Goal: Find specific page/section: Find specific page/section

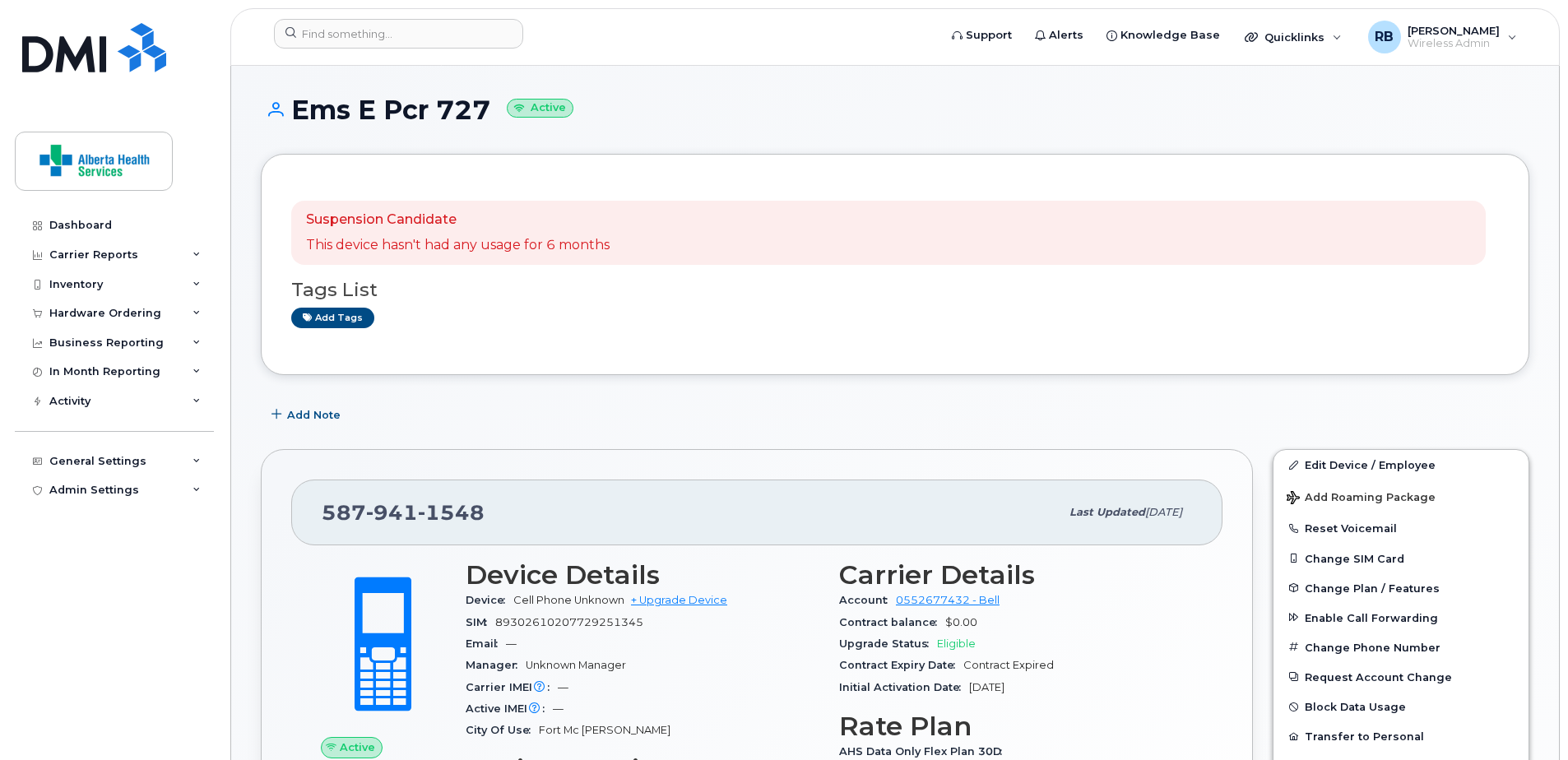
scroll to position [329, 0]
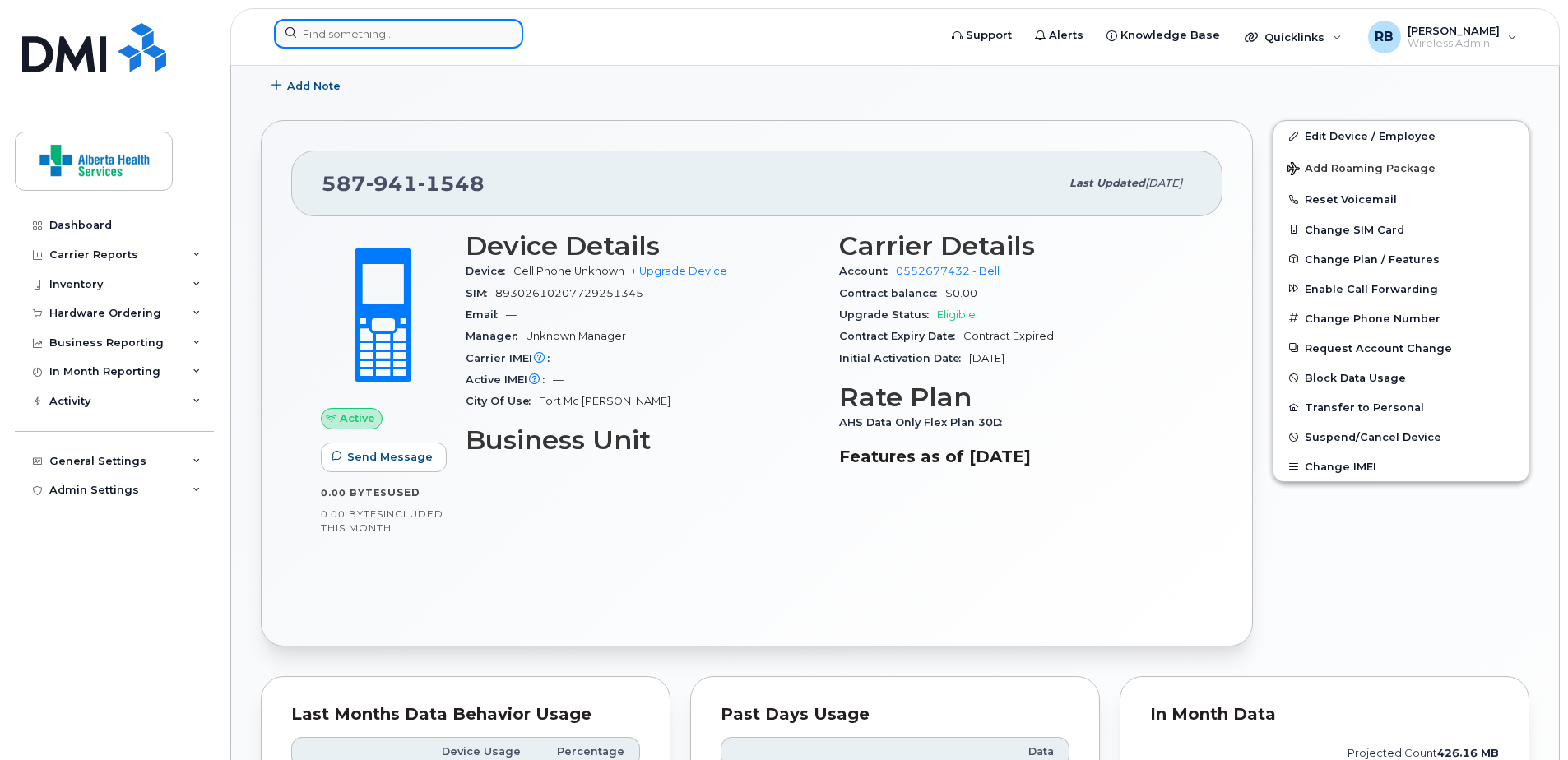
click at [412, 30] on input at bounding box center [399, 34] width 249 height 30
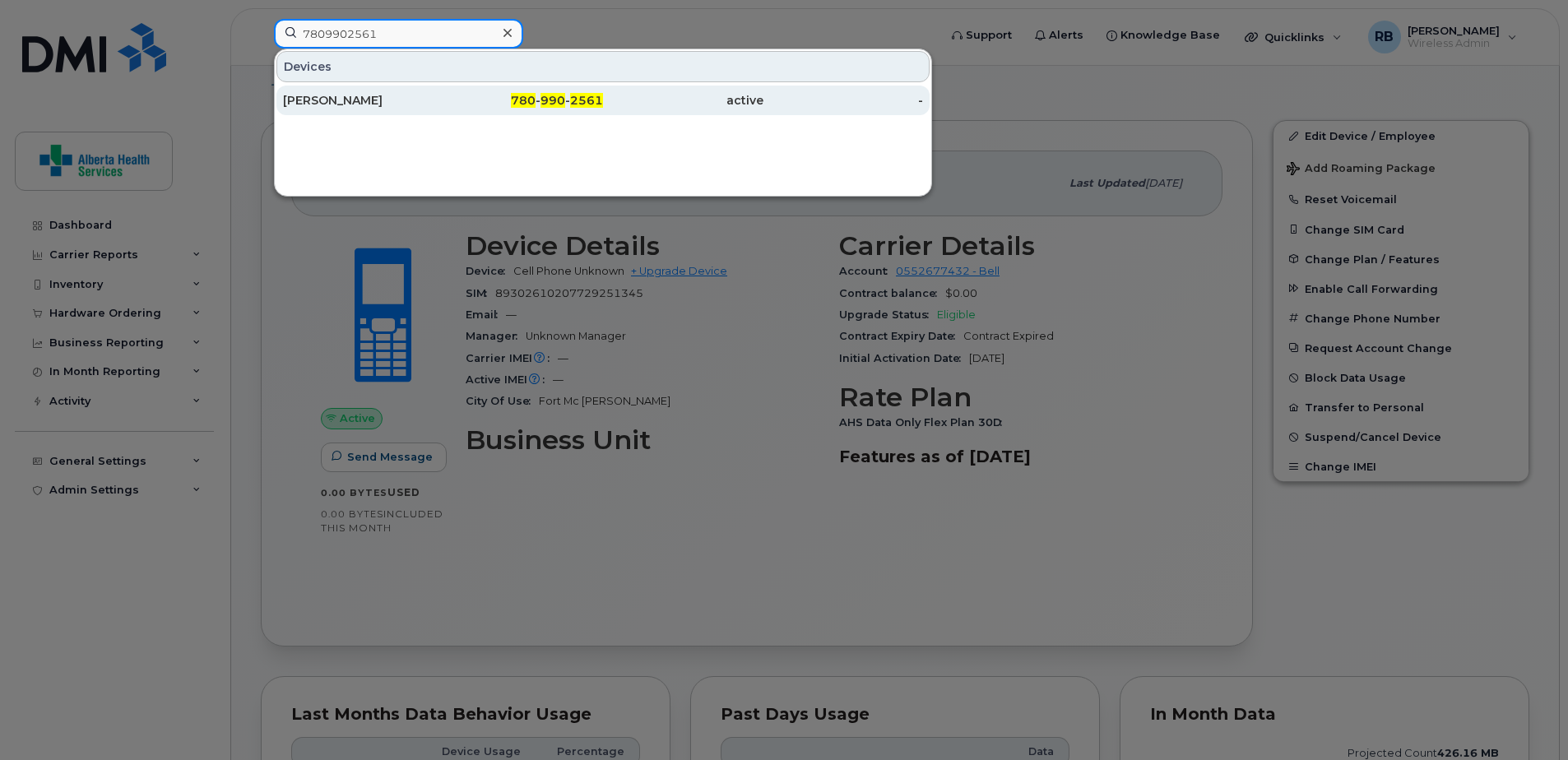
type input "7809902561"
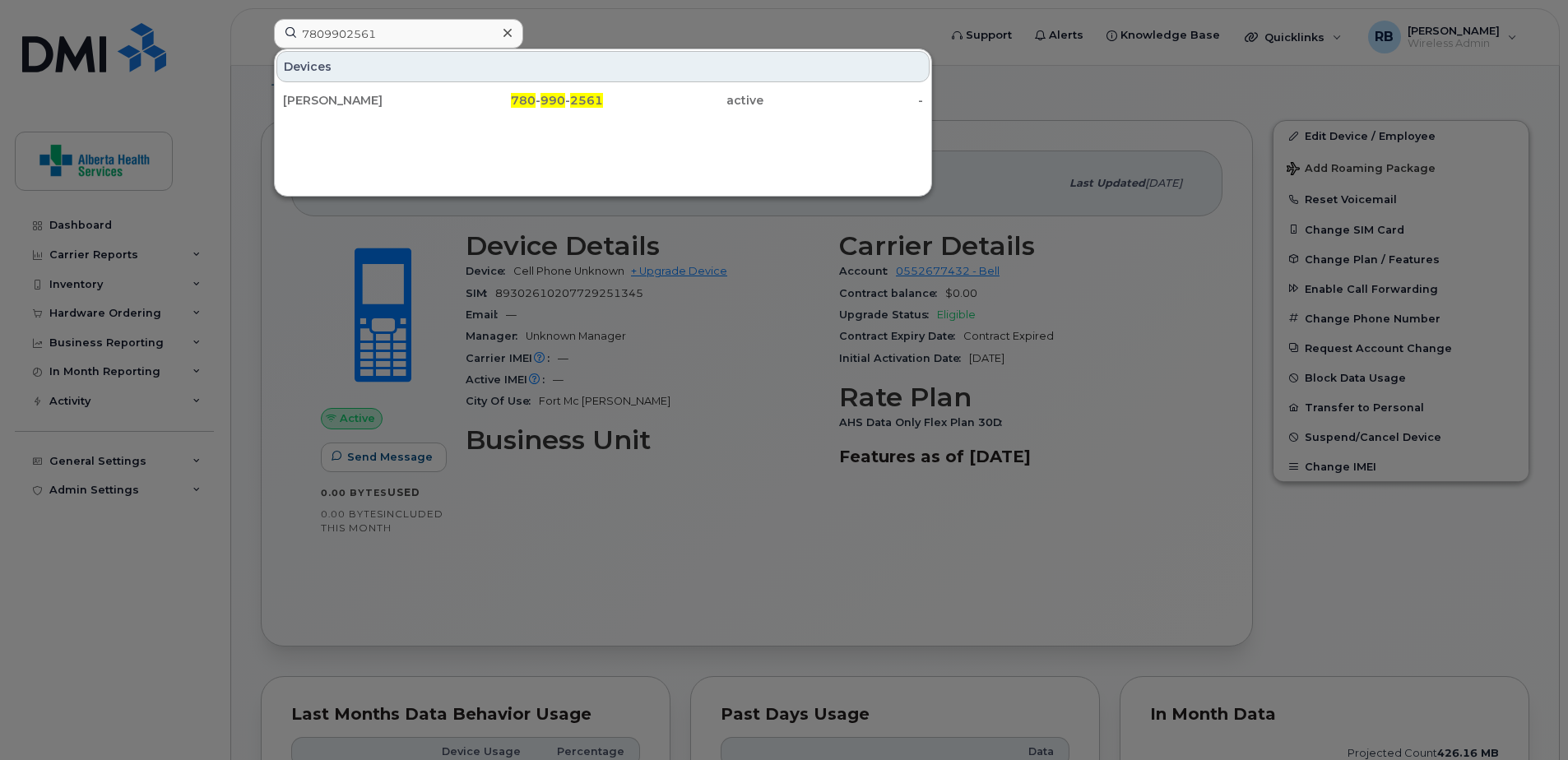
drag, startPoint x: 504, startPoint y: 98, endPoint x: 302, endPoint y: 33, distance: 212.2
click at [504, 98] on div "780 - 990 - 2561" at bounding box center [523, 100] width 161 height 17
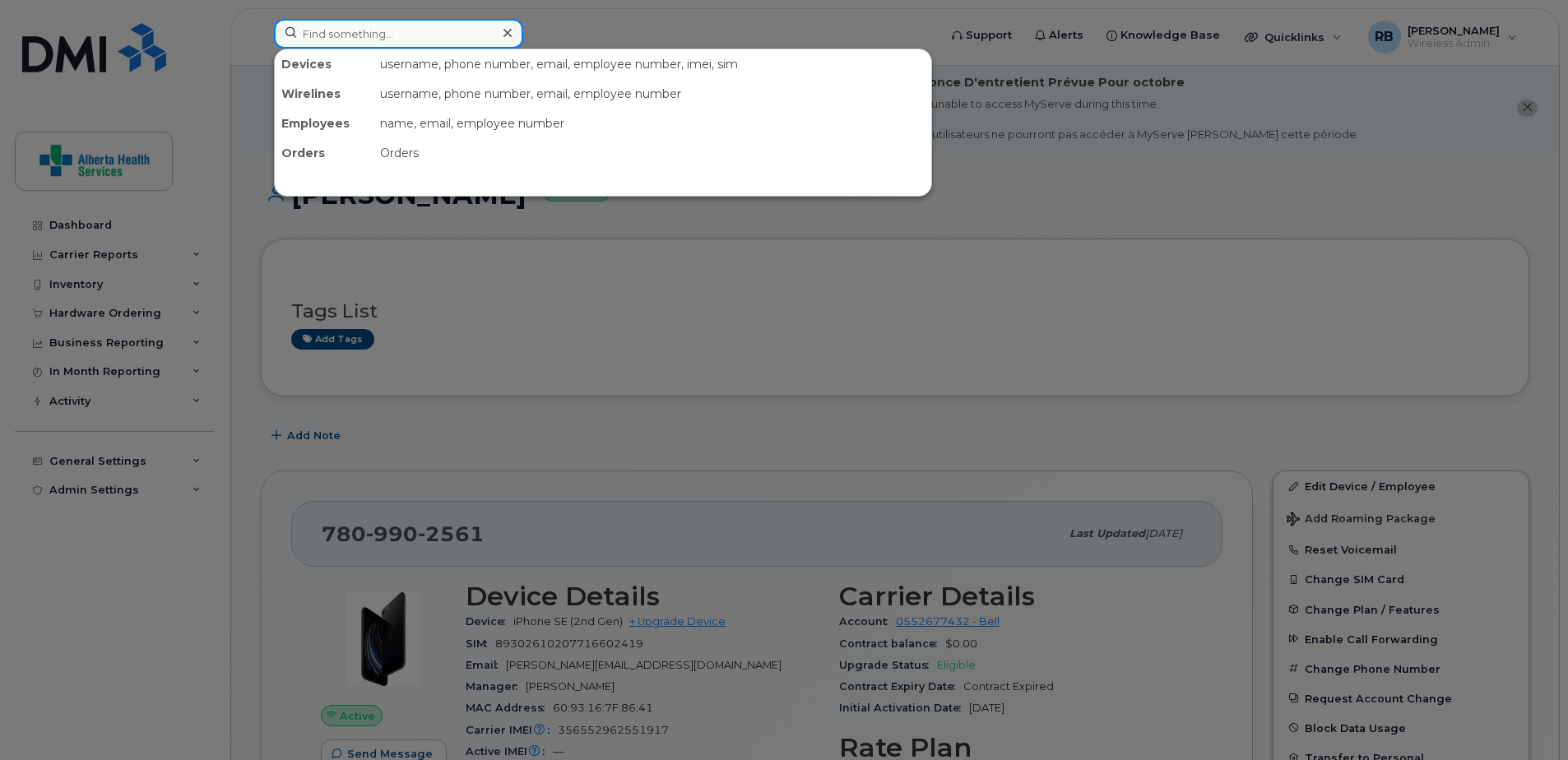
click at [350, 32] on input at bounding box center [399, 34] width 249 height 30
paste input "7807001259"
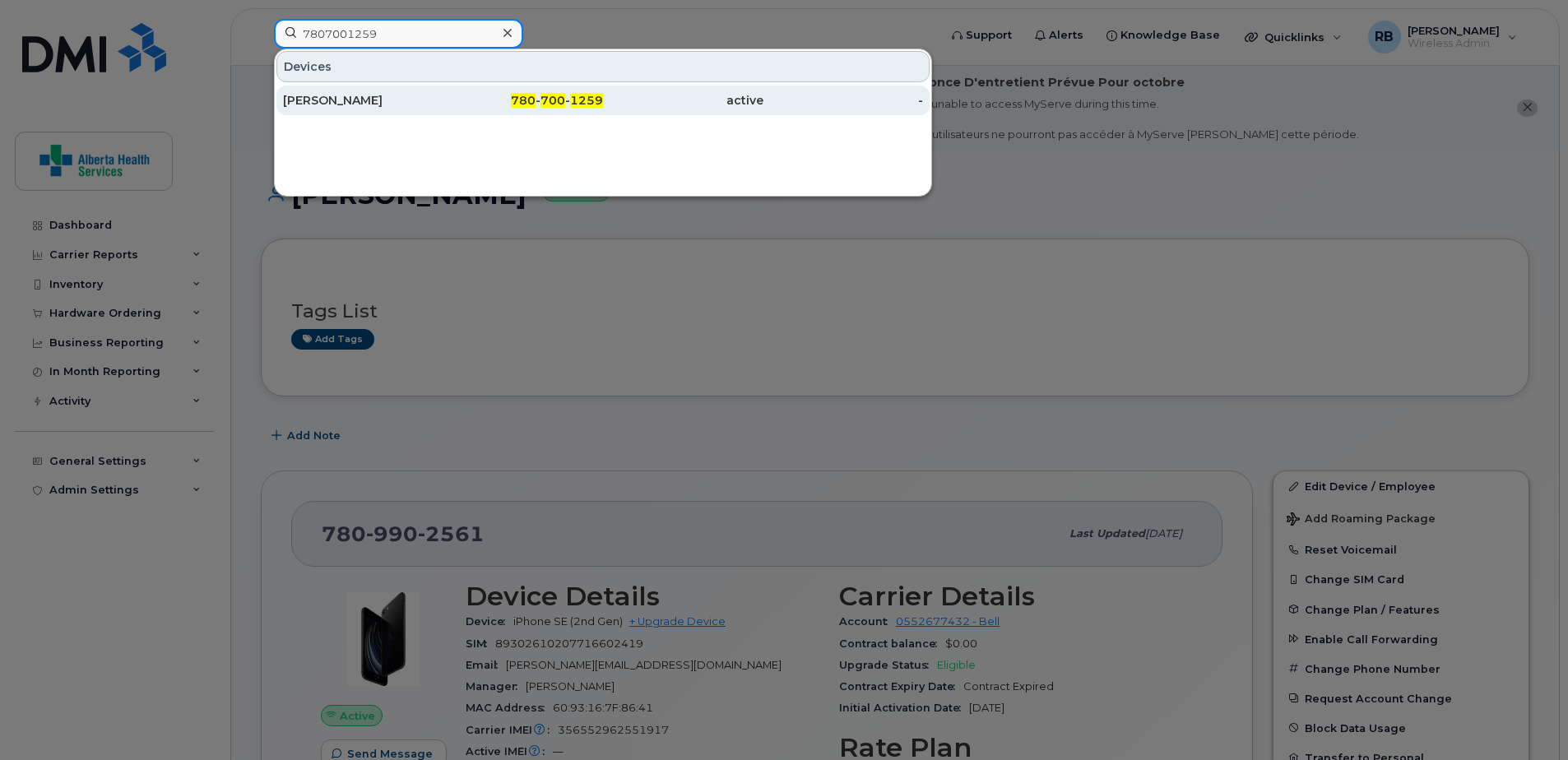
type input "7807001259"
click at [445, 110] on div "780 - 700 - 1259" at bounding box center [523, 100] width 161 height 30
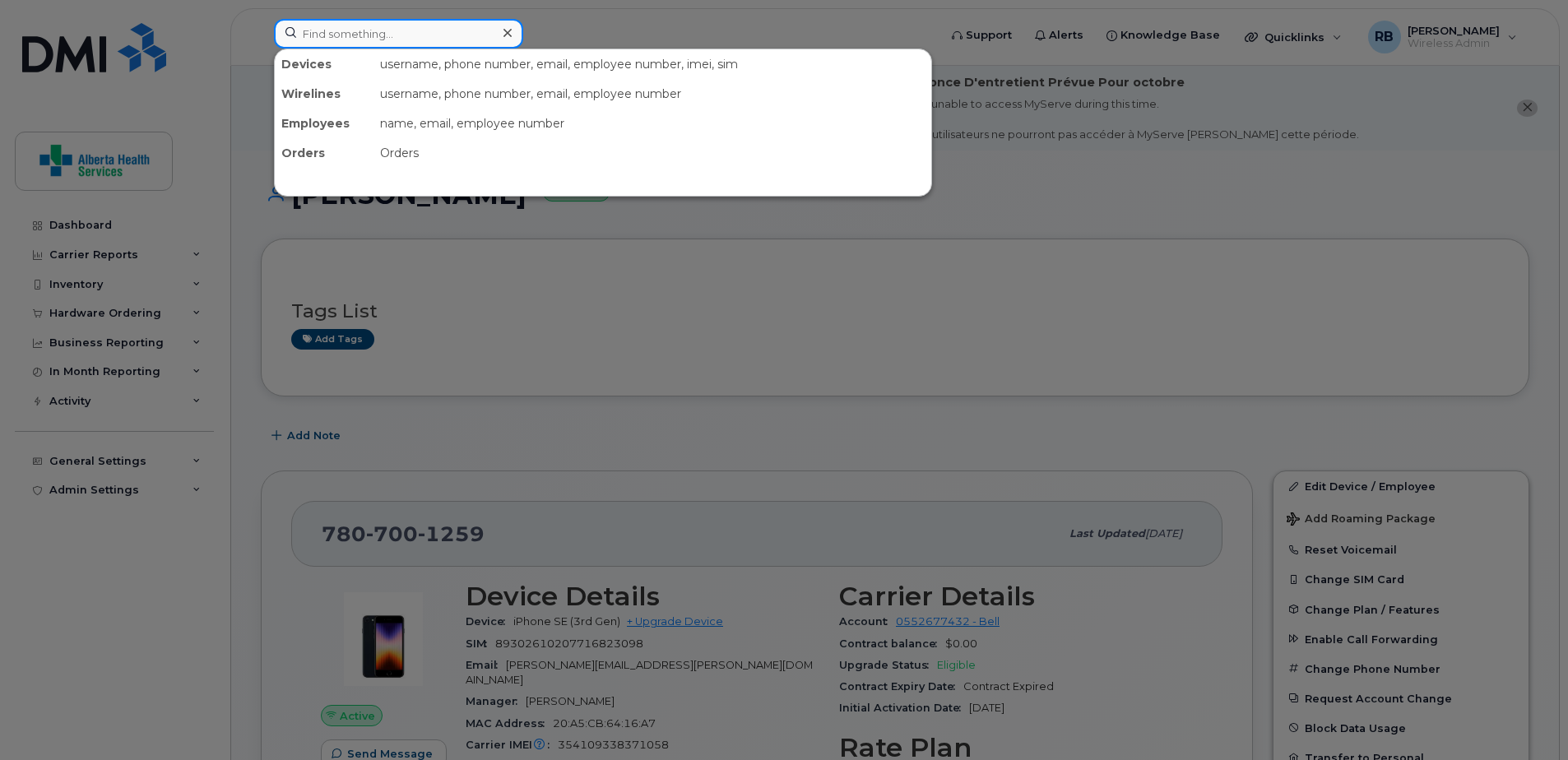
click at [405, 28] on input at bounding box center [399, 34] width 249 height 30
paste input "780-619-5417"
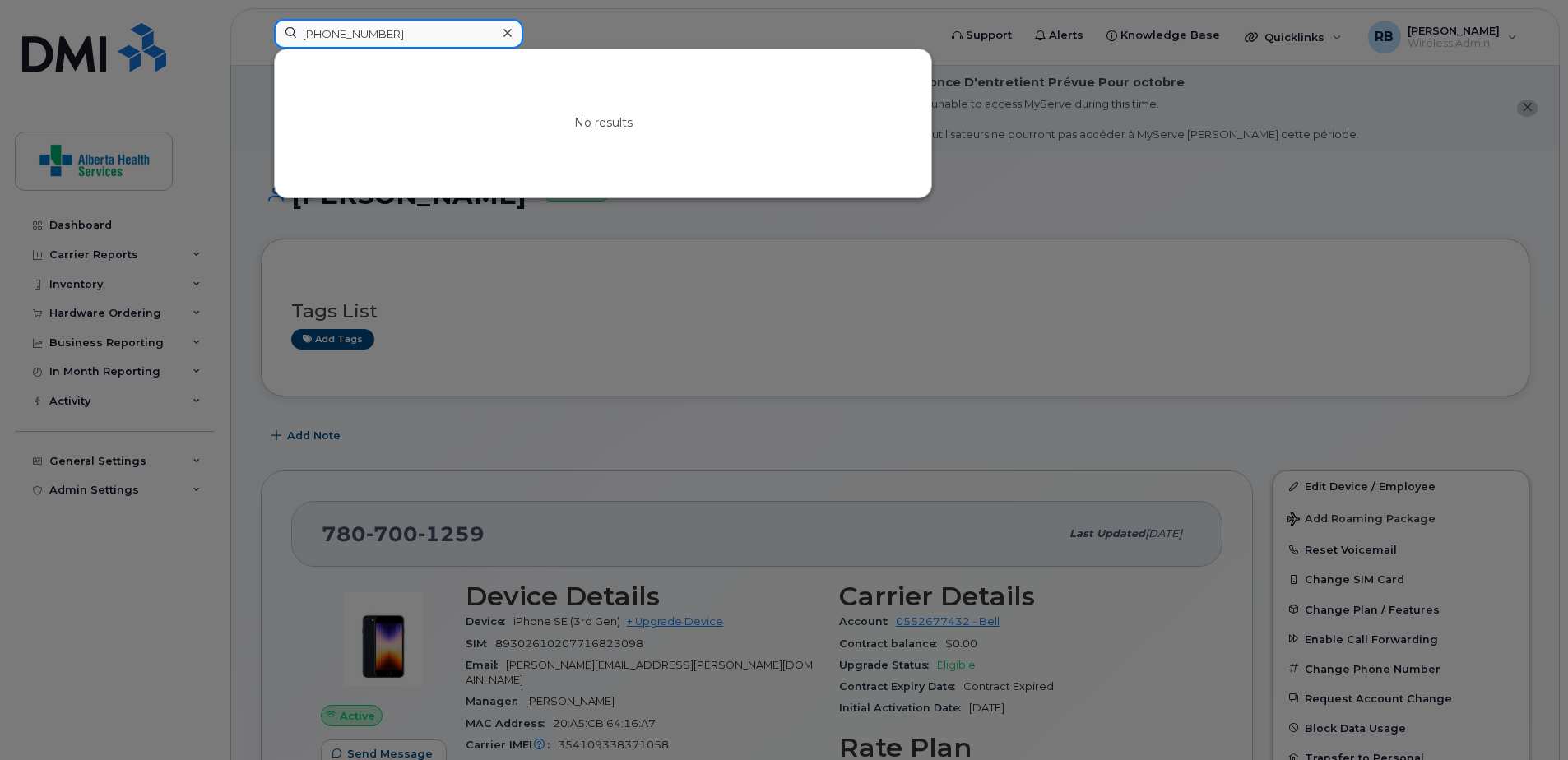
drag, startPoint x: 415, startPoint y: 32, endPoint x: 133, endPoint y: 18, distance: 282.3
click at [261, 19] on div "780-619-5417 No results" at bounding box center [601, 37] width 680 height 36
paste input "7809145215"
drag, startPoint x: 397, startPoint y: 28, endPoint x: 41, endPoint y: 3, distance: 356.9
click at [261, 19] on div "7809145215 No results" at bounding box center [601, 37] width 680 height 36
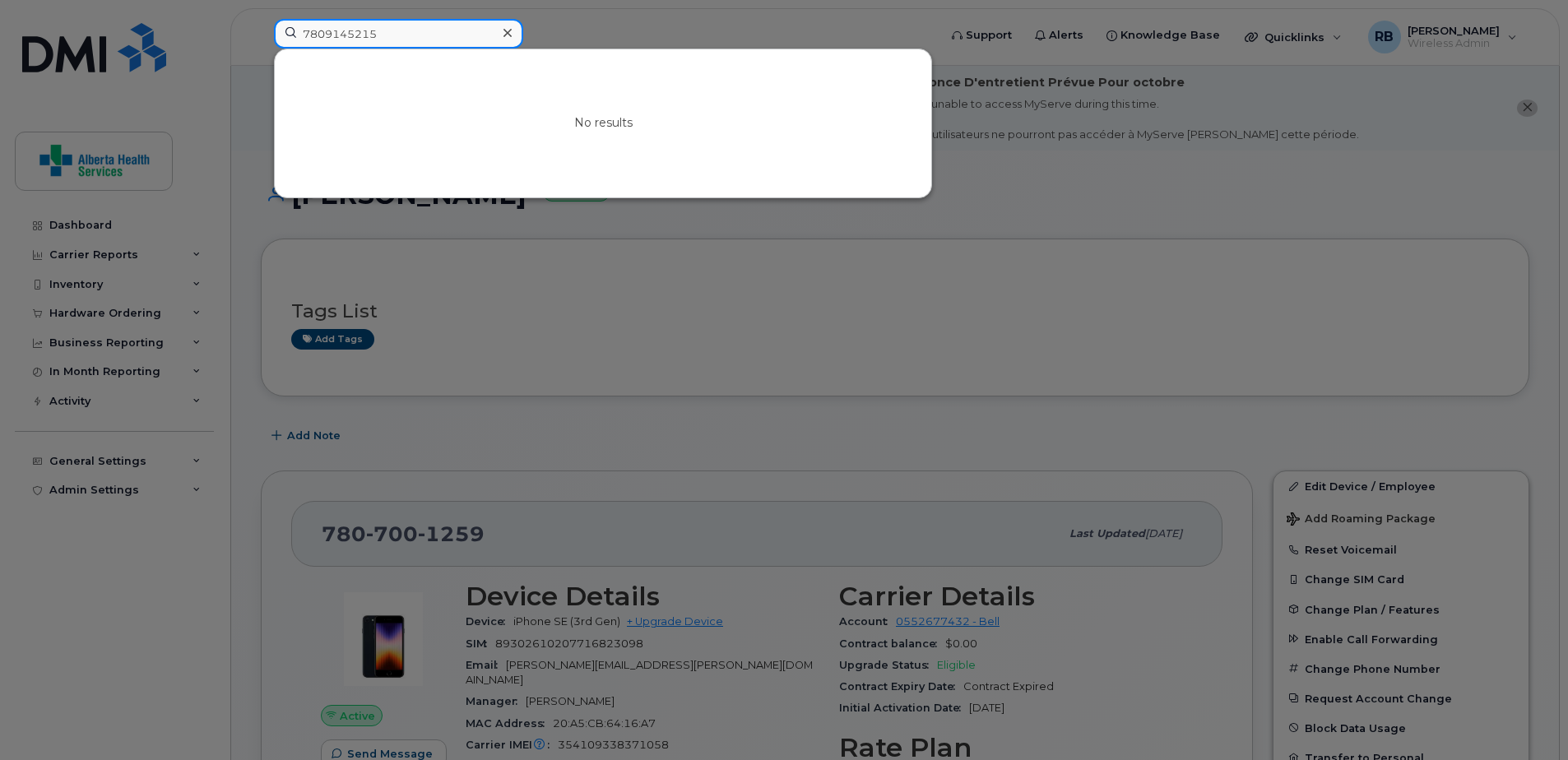
paste input "809039331"
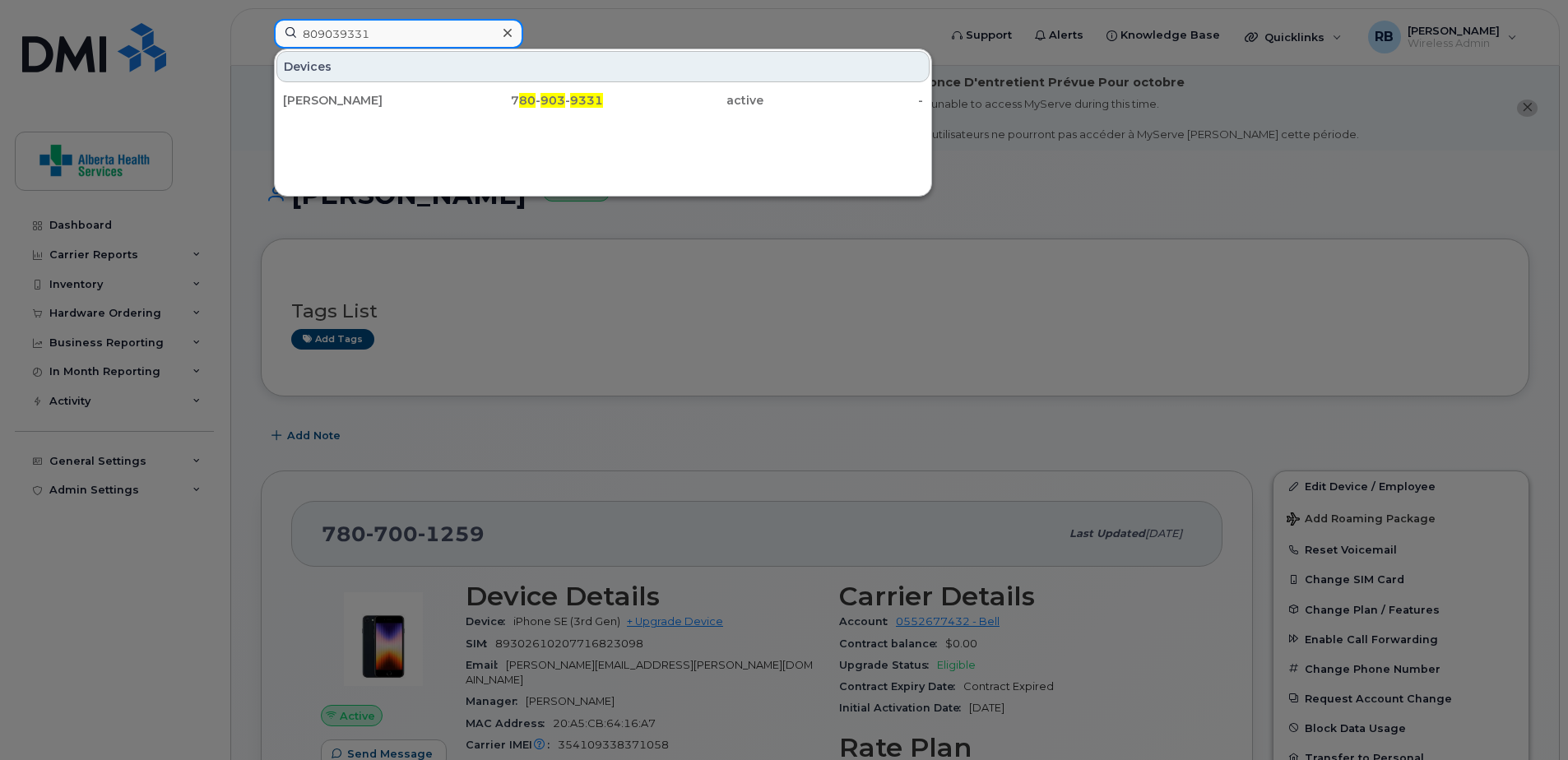
type input "809039331"
drag, startPoint x: 406, startPoint y: 111, endPoint x: 301, endPoint y: 26, distance: 135.1
click at [406, 111] on div "Shane Darby" at bounding box center [363, 100] width 161 height 30
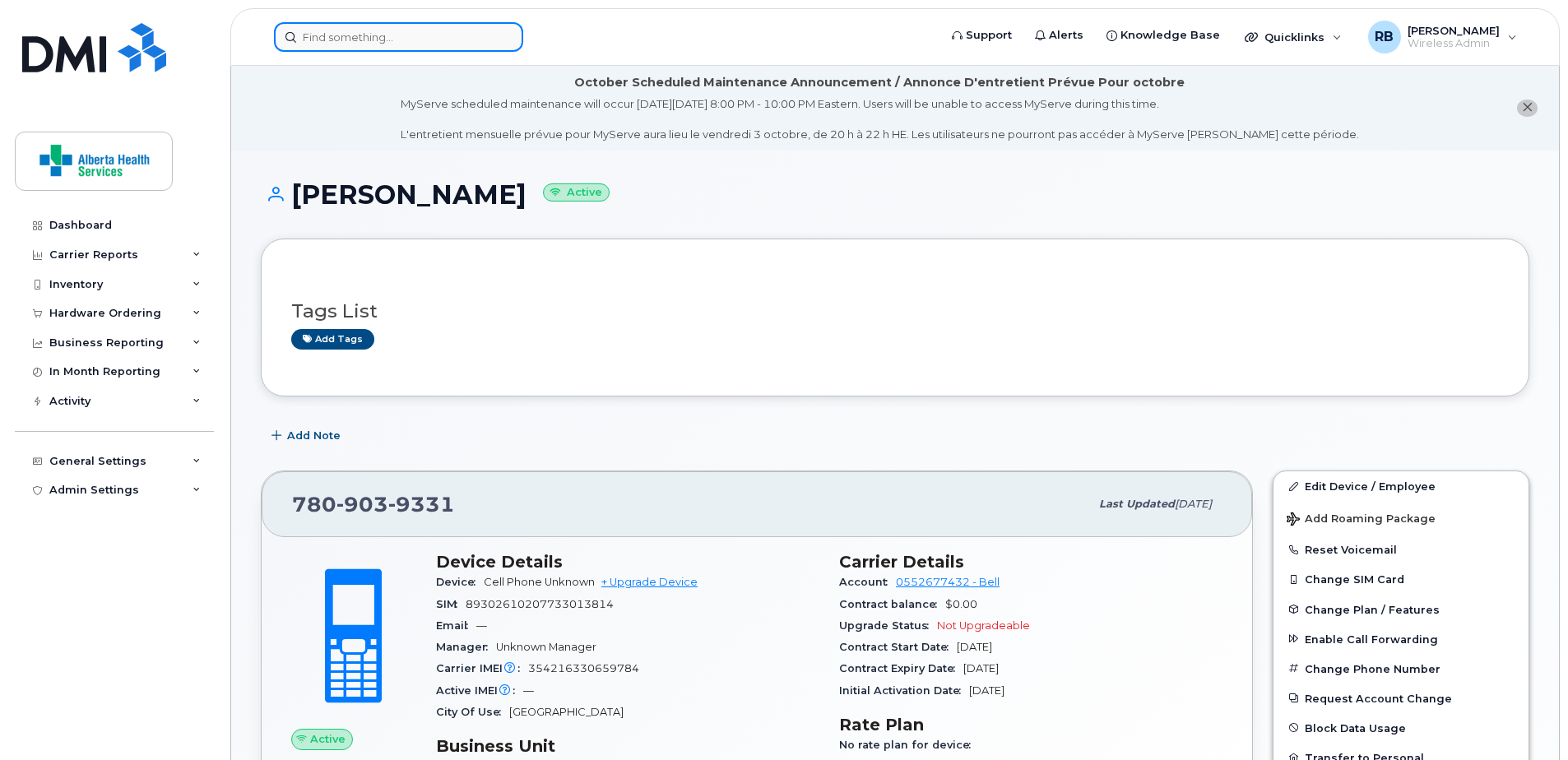
click at [382, 49] on input at bounding box center [399, 37] width 249 height 30
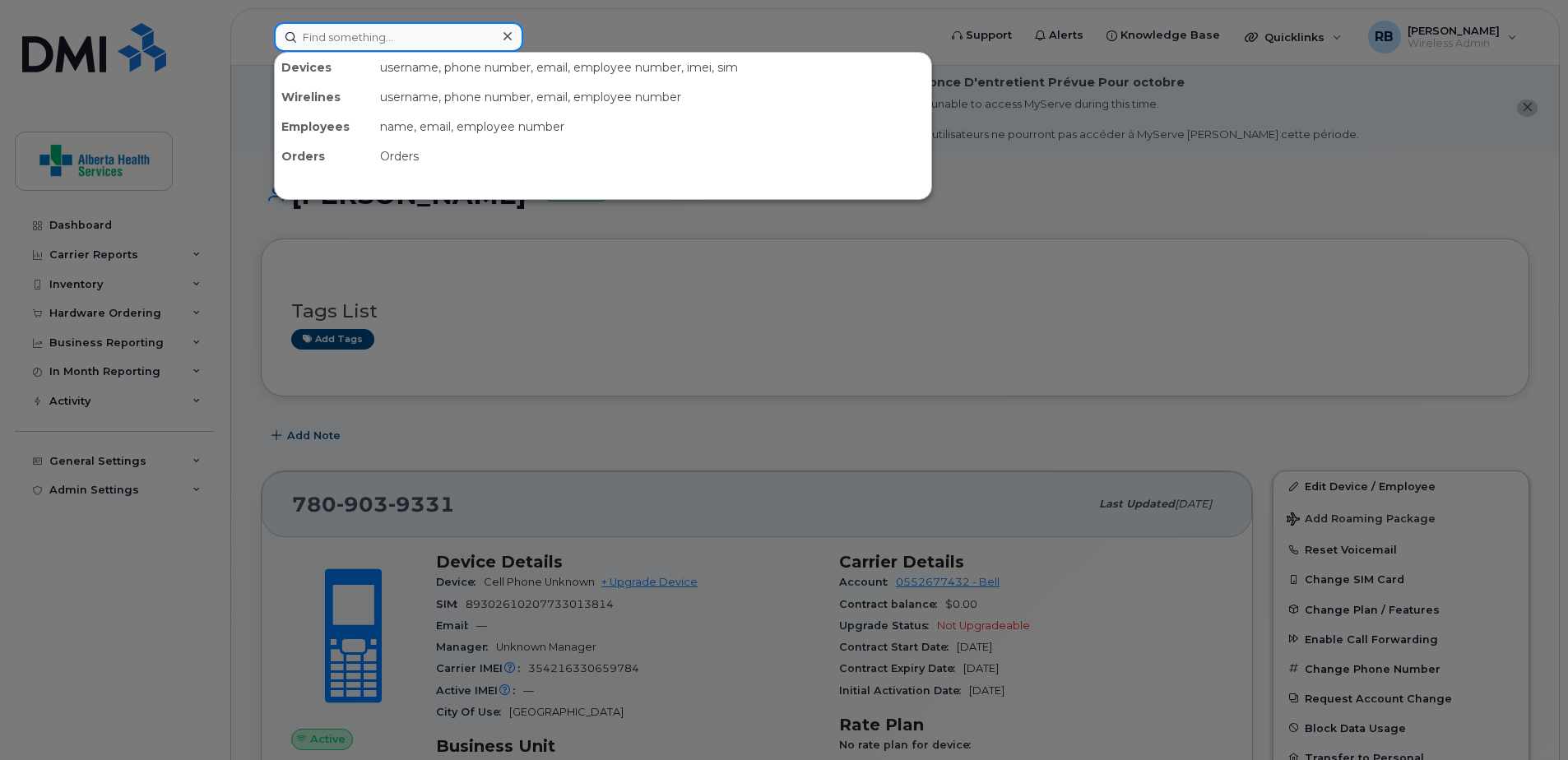
paste input "7807991698"
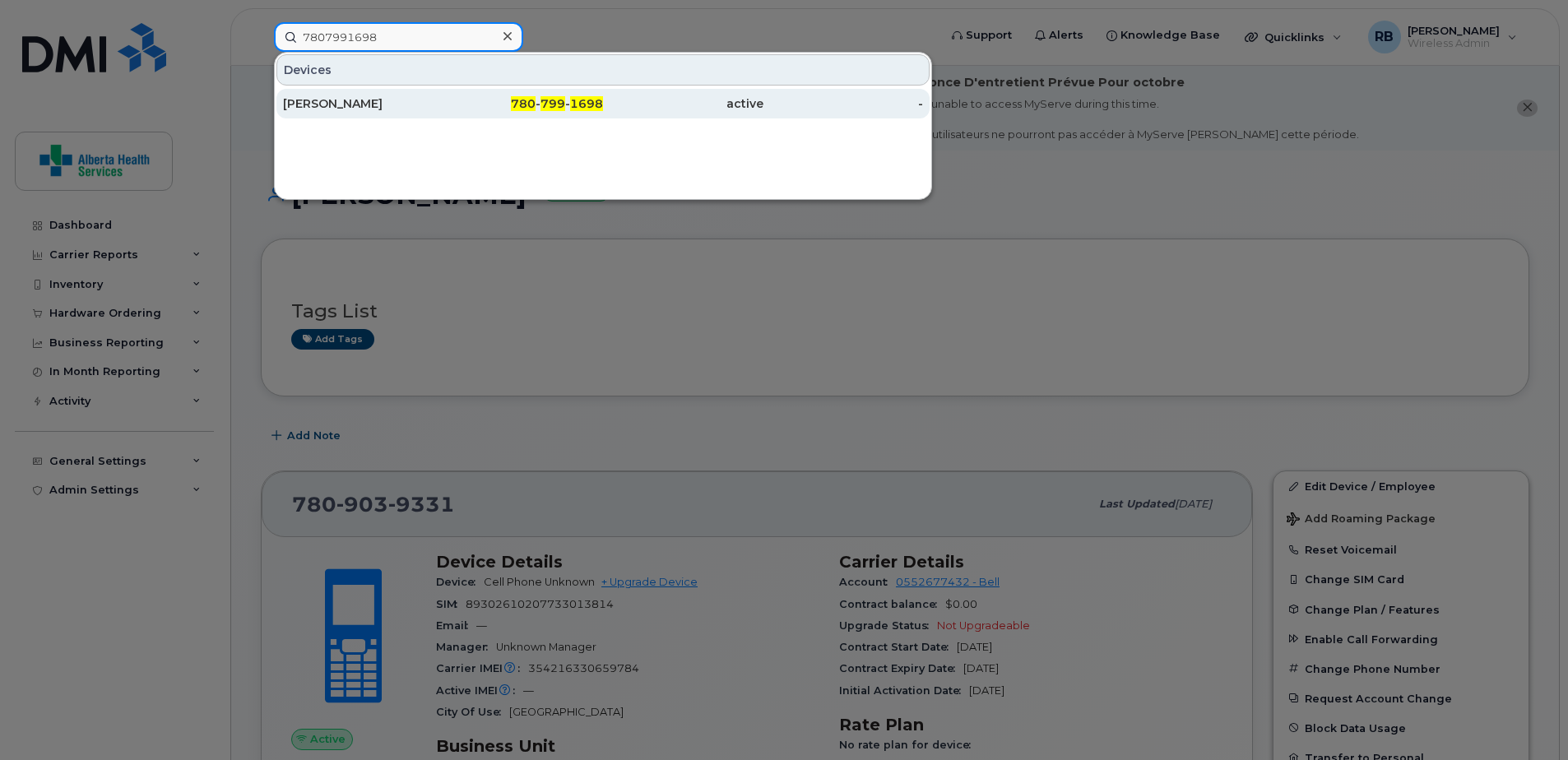
type input "7807991698"
click at [465, 105] on div "780 - 799 - 1698" at bounding box center [523, 104] width 161 height 17
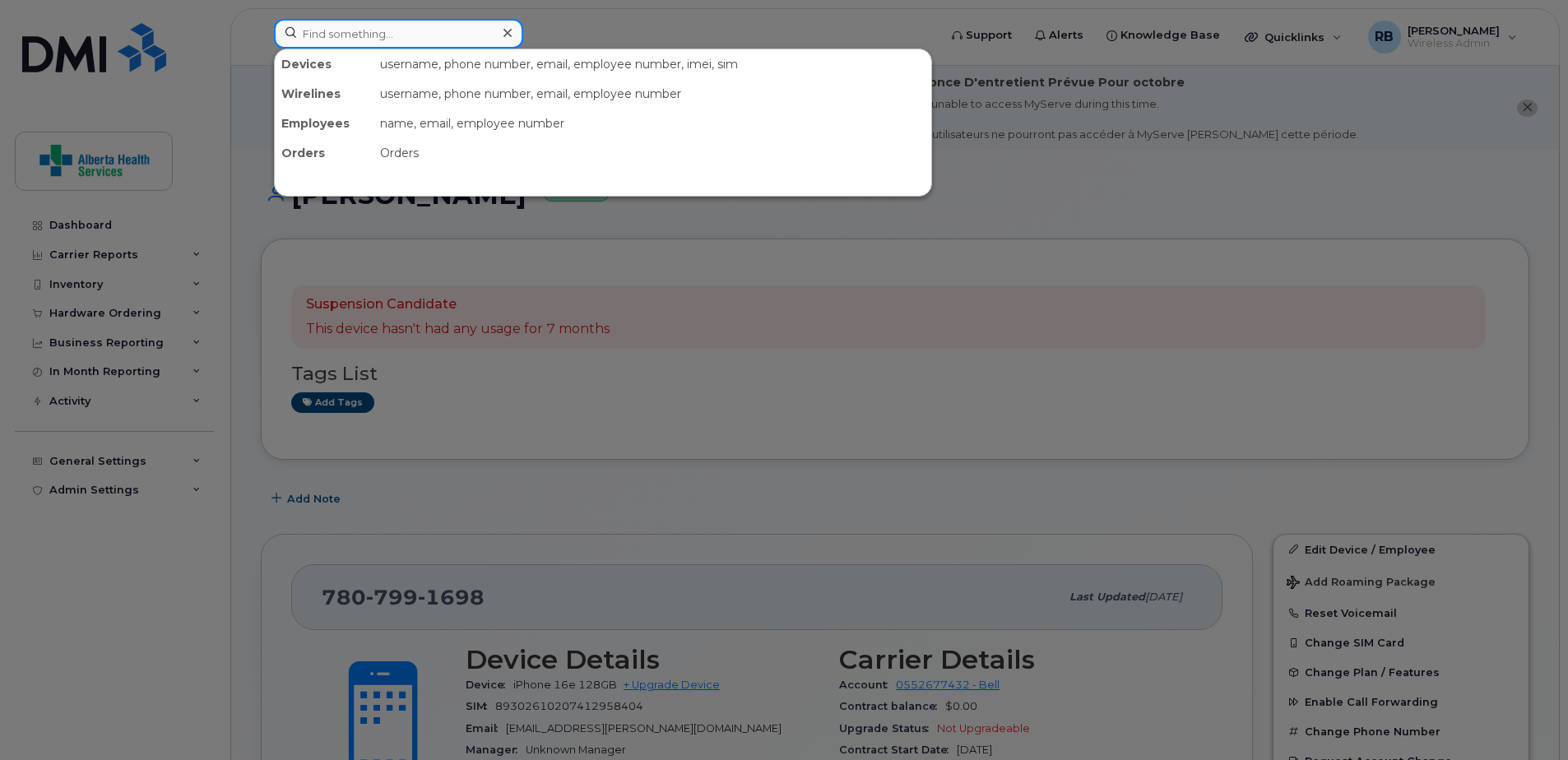
click at [364, 24] on input at bounding box center [399, 34] width 249 height 30
paste input "[PERSON_NAME]"
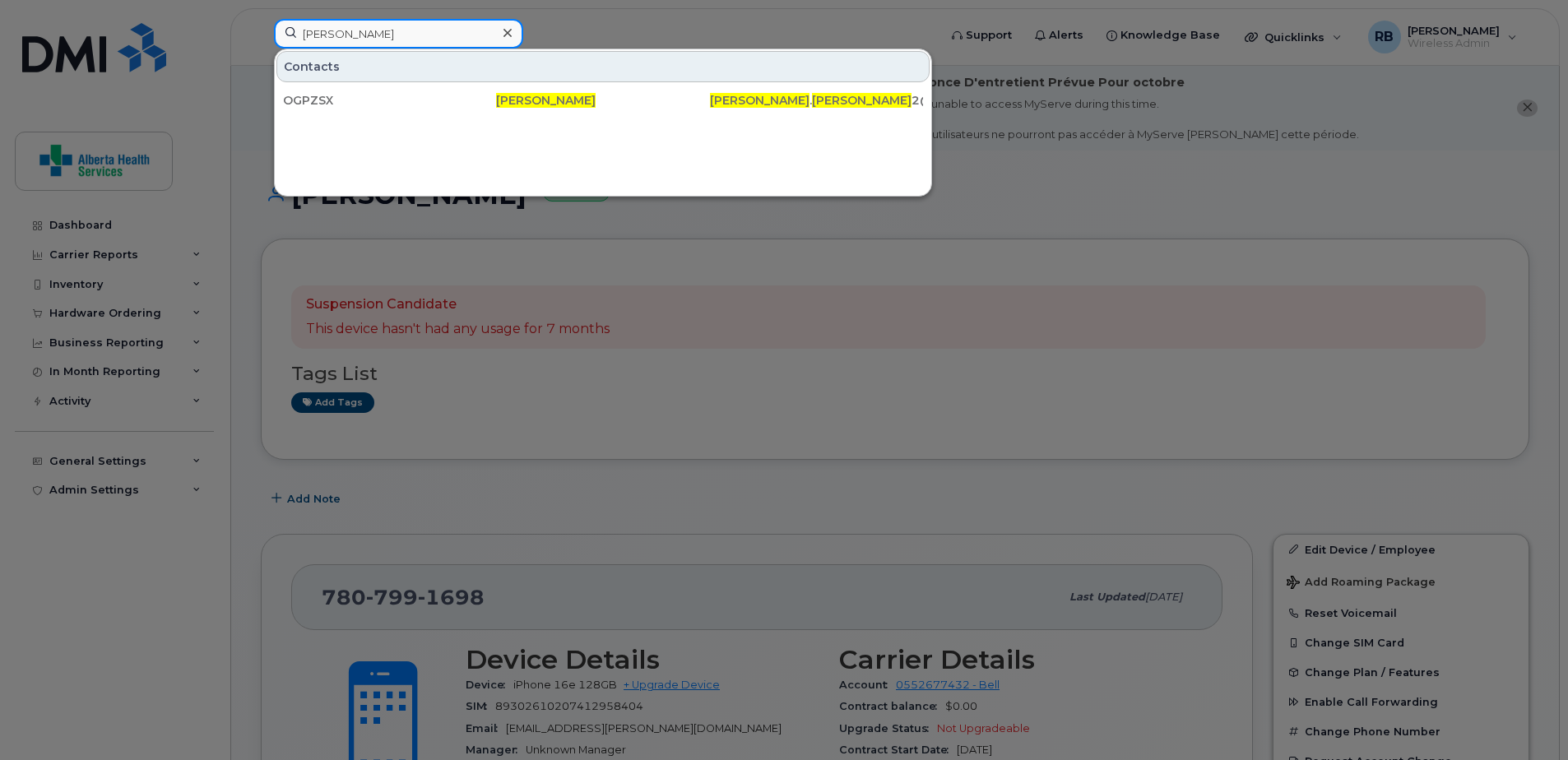
drag, startPoint x: 446, startPoint y: 33, endPoint x: 98, endPoint y: 13, distance: 348.6
click at [261, 19] on div "Stacy Davies Contacts OGPZSX Stacy Davies Stacy . Davies 2@primarycarealberta.ca" at bounding box center [601, 37] width 680 height 36
paste input "403-866-2351"
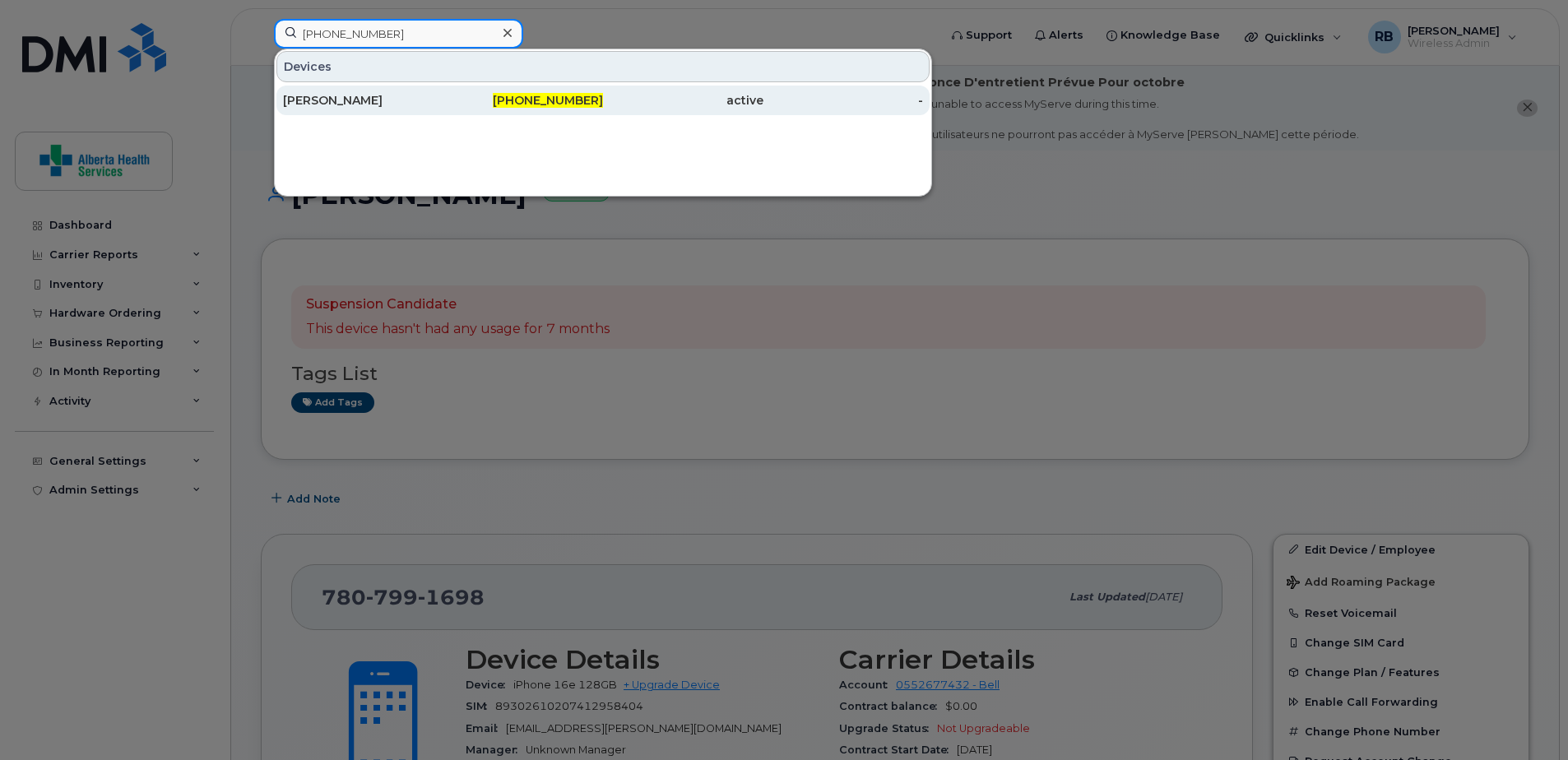
type input "403-866-2351"
click at [479, 99] on div "403-866-2351" at bounding box center [523, 100] width 161 height 17
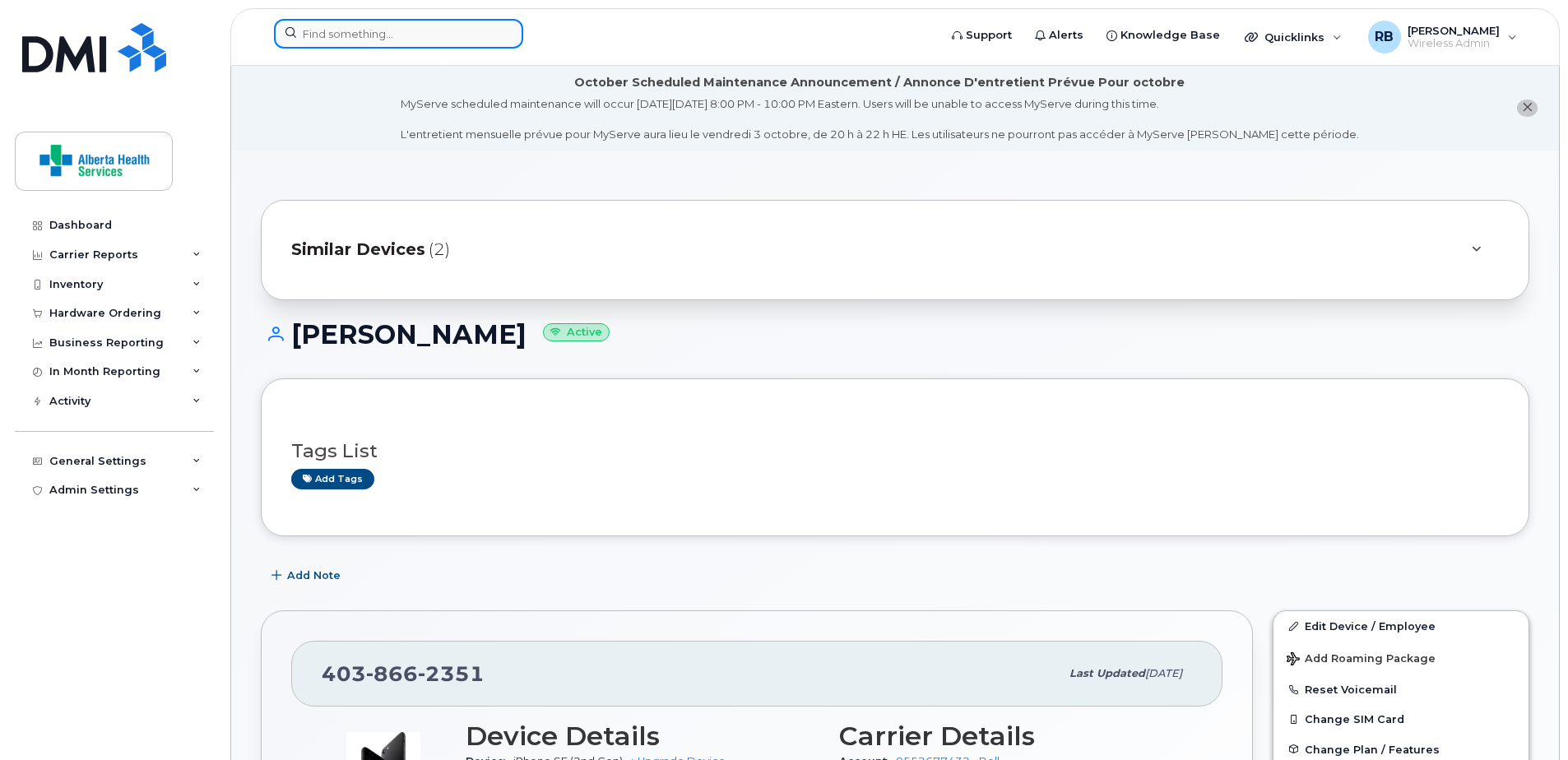
click at [409, 32] on input at bounding box center [399, 34] width 249 height 30
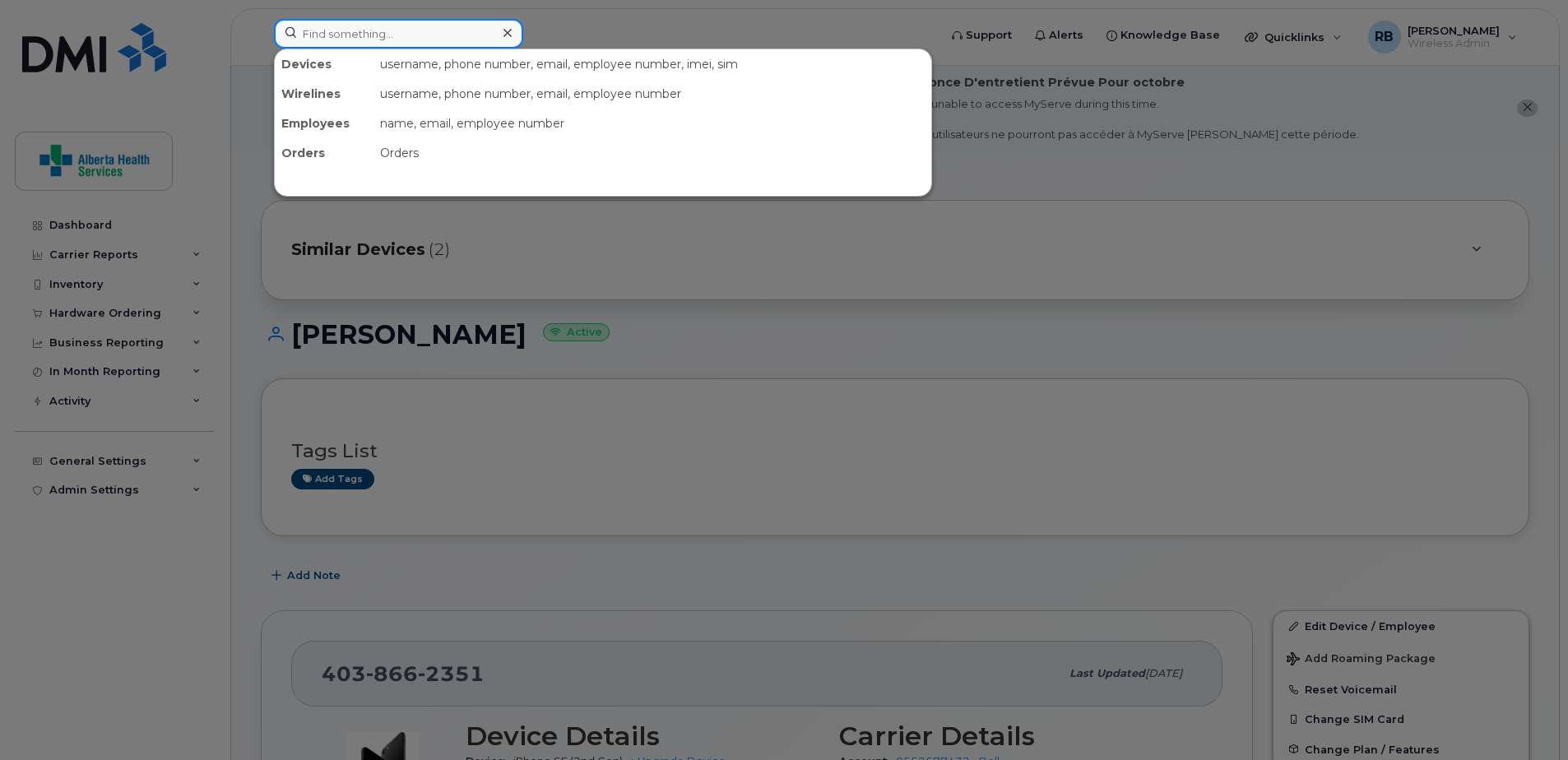
paste input "5878732260"
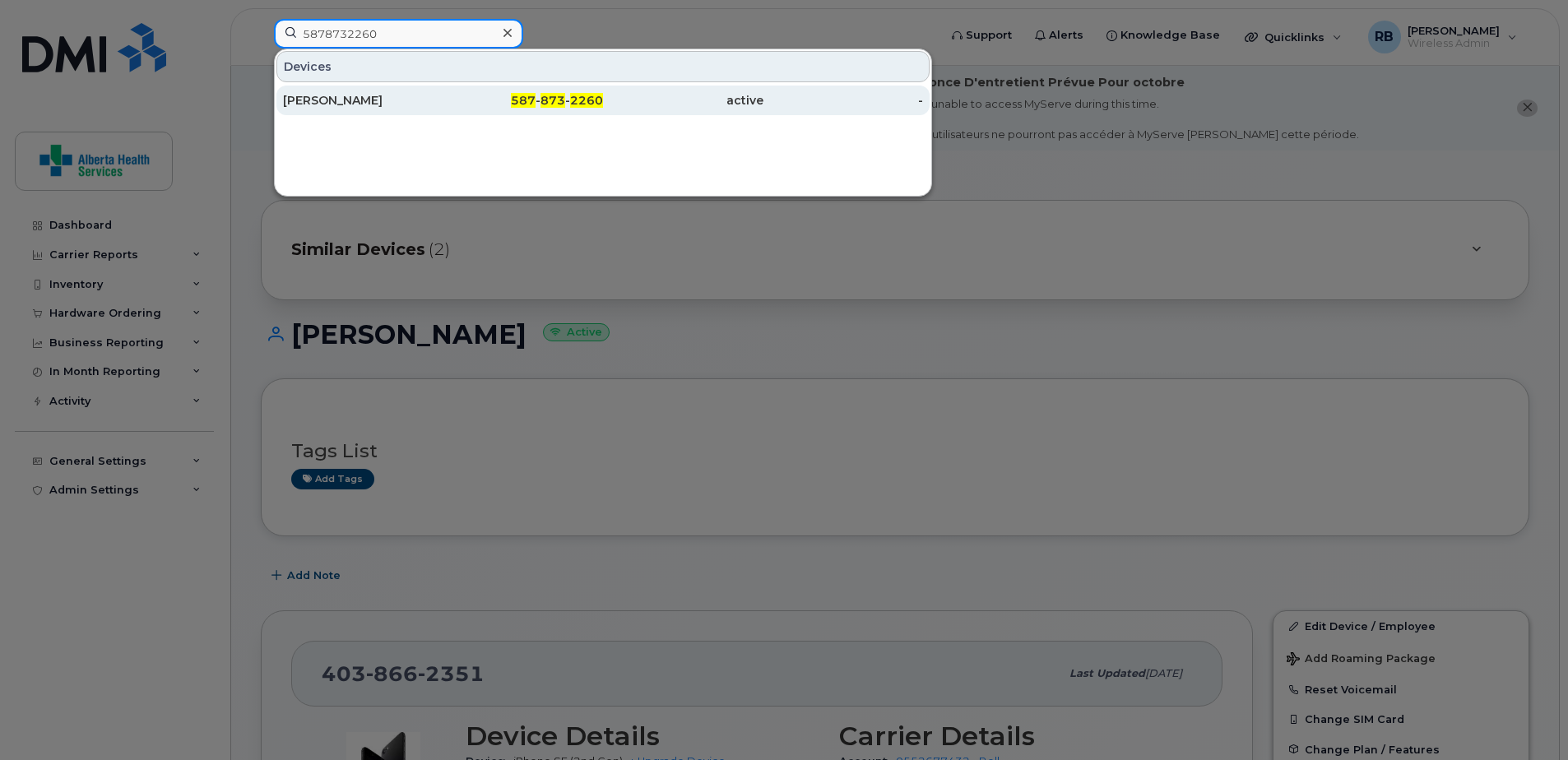
type input "5878732260"
click at [517, 98] on span "587" at bounding box center [523, 100] width 25 height 15
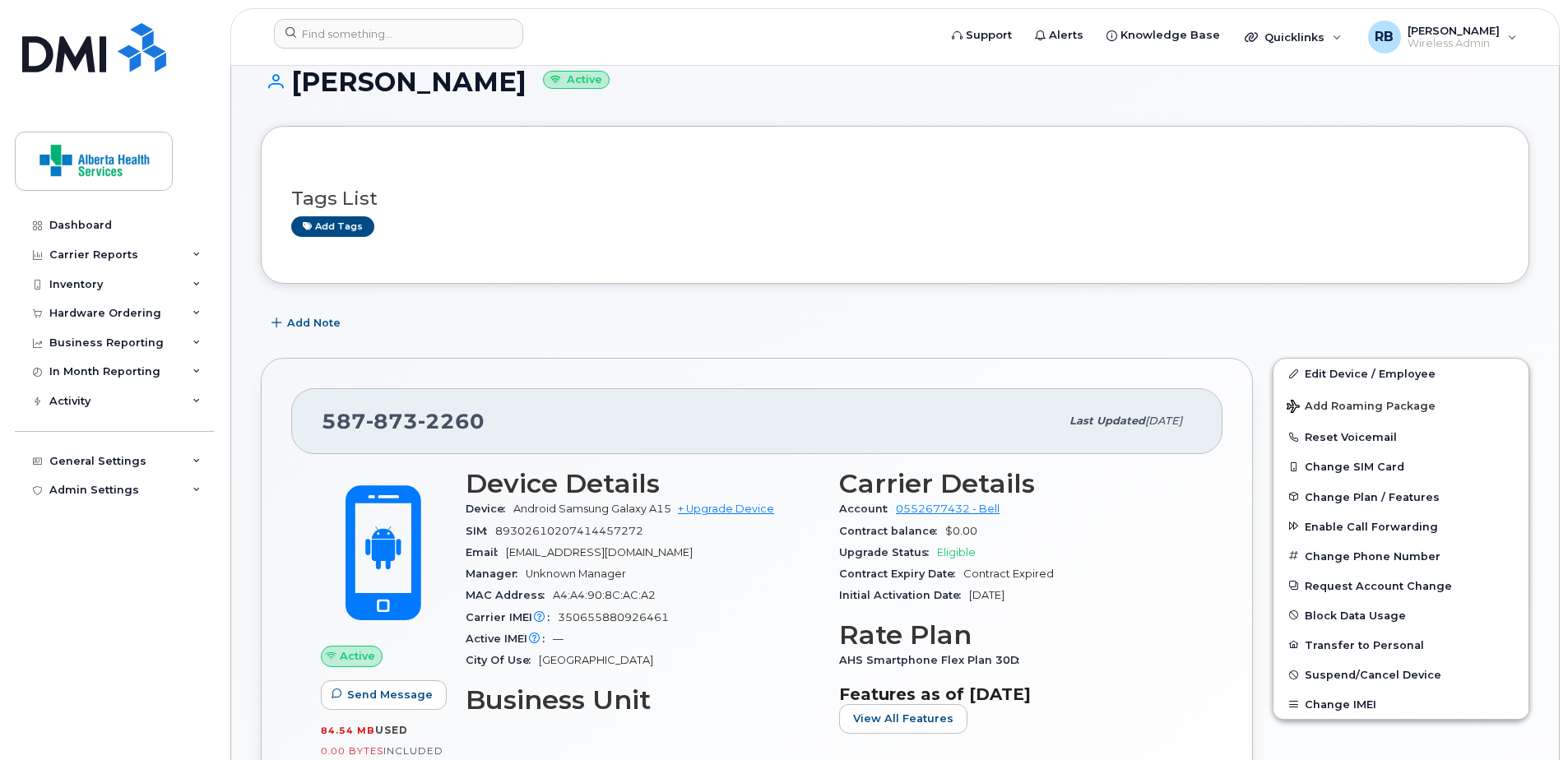
scroll to position [247, 0]
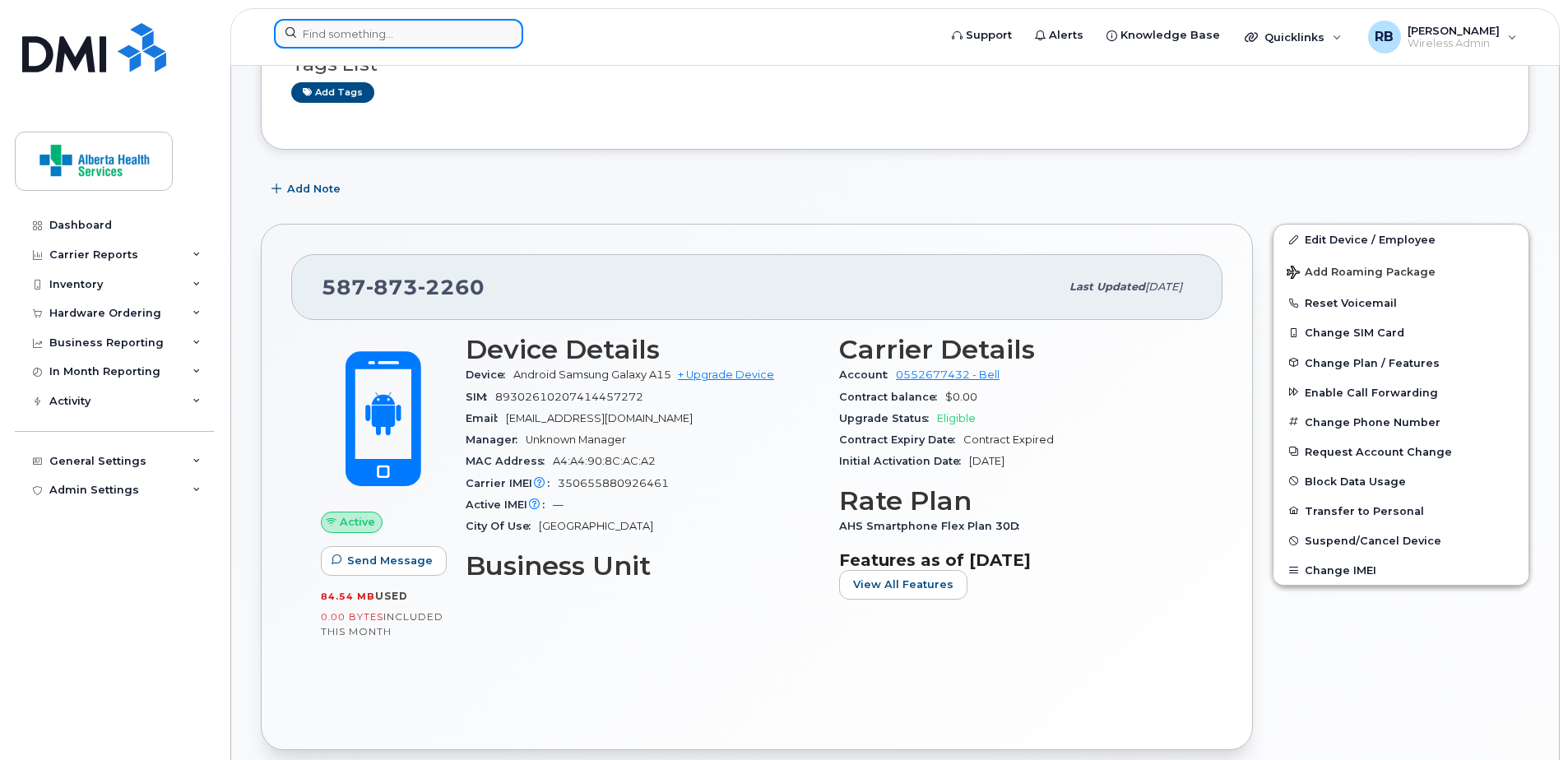
click at [359, 34] on input at bounding box center [399, 34] width 249 height 30
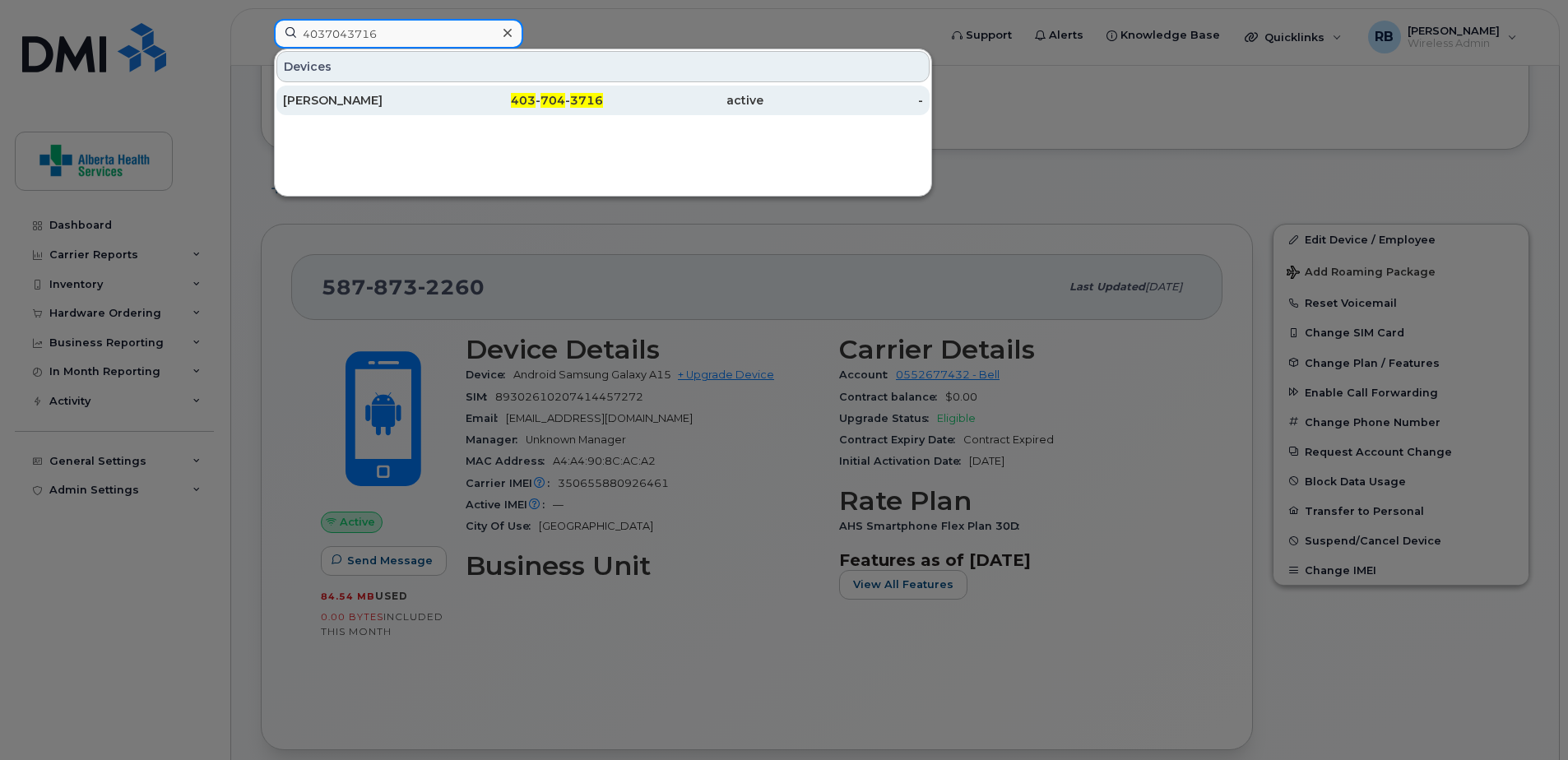
type input "4037043716"
click at [419, 109] on div "[PERSON_NAME]" at bounding box center [363, 100] width 161 height 30
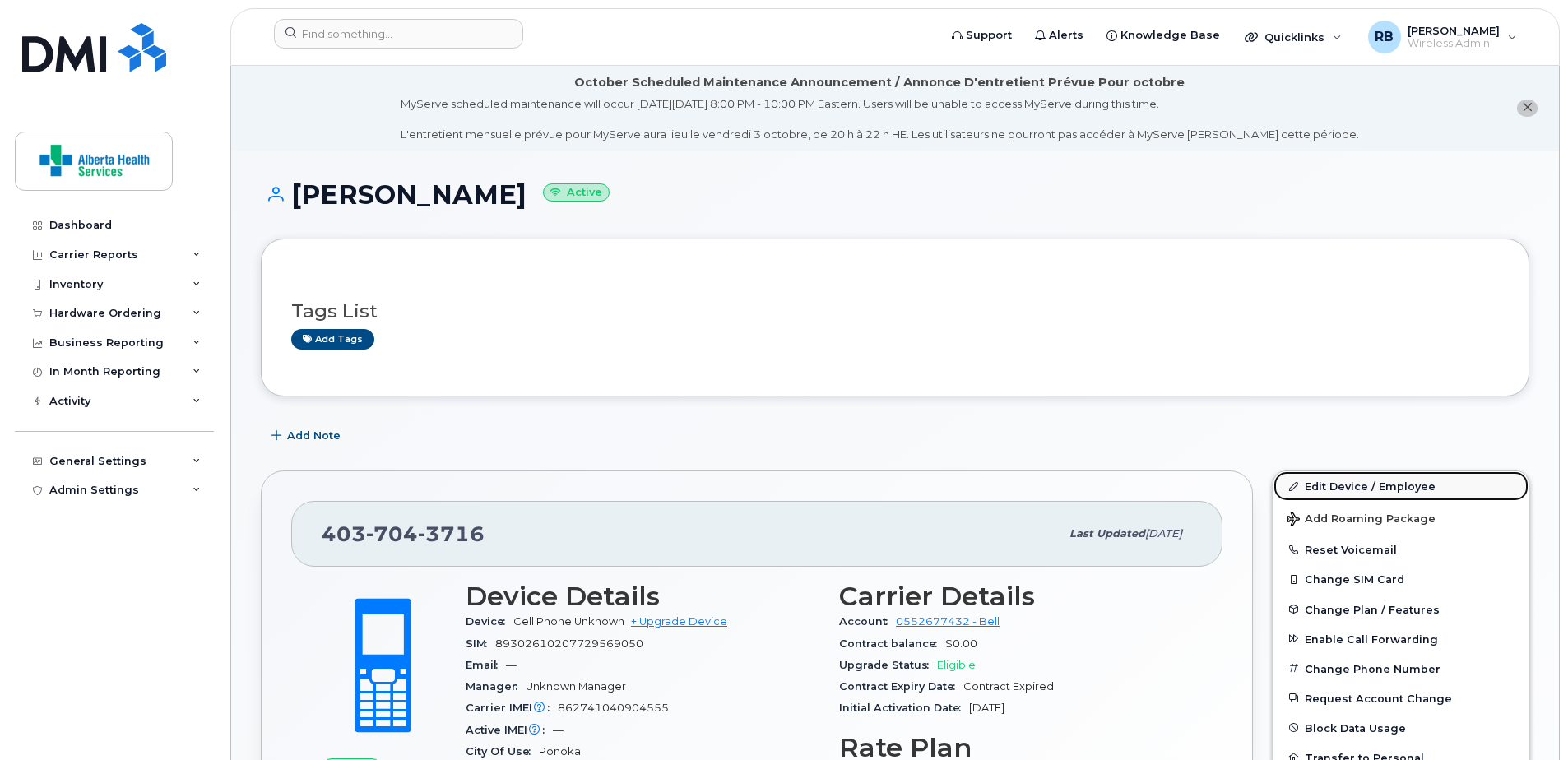
click at [1385, 494] on link "Edit Device / Employee" at bounding box center [1401, 486] width 255 height 30
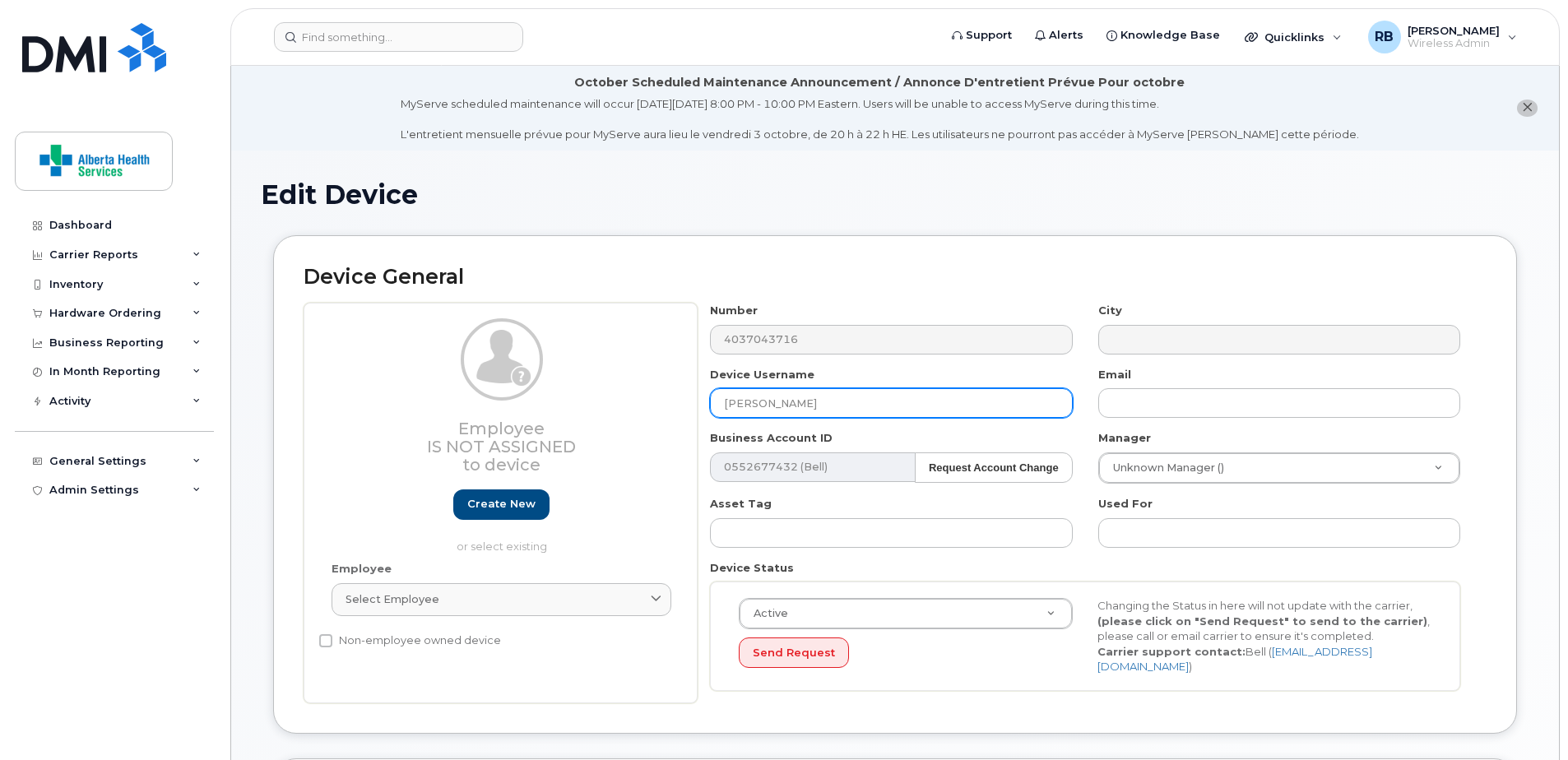
click at [596, 317] on div "Employee Is not assigned to device Create new or select existing Employee Selec…" at bounding box center [895, 503] width 1183 height 400
paste input "Shawn Wohlgemuth"
type input "Shawn Wohlgemuth"
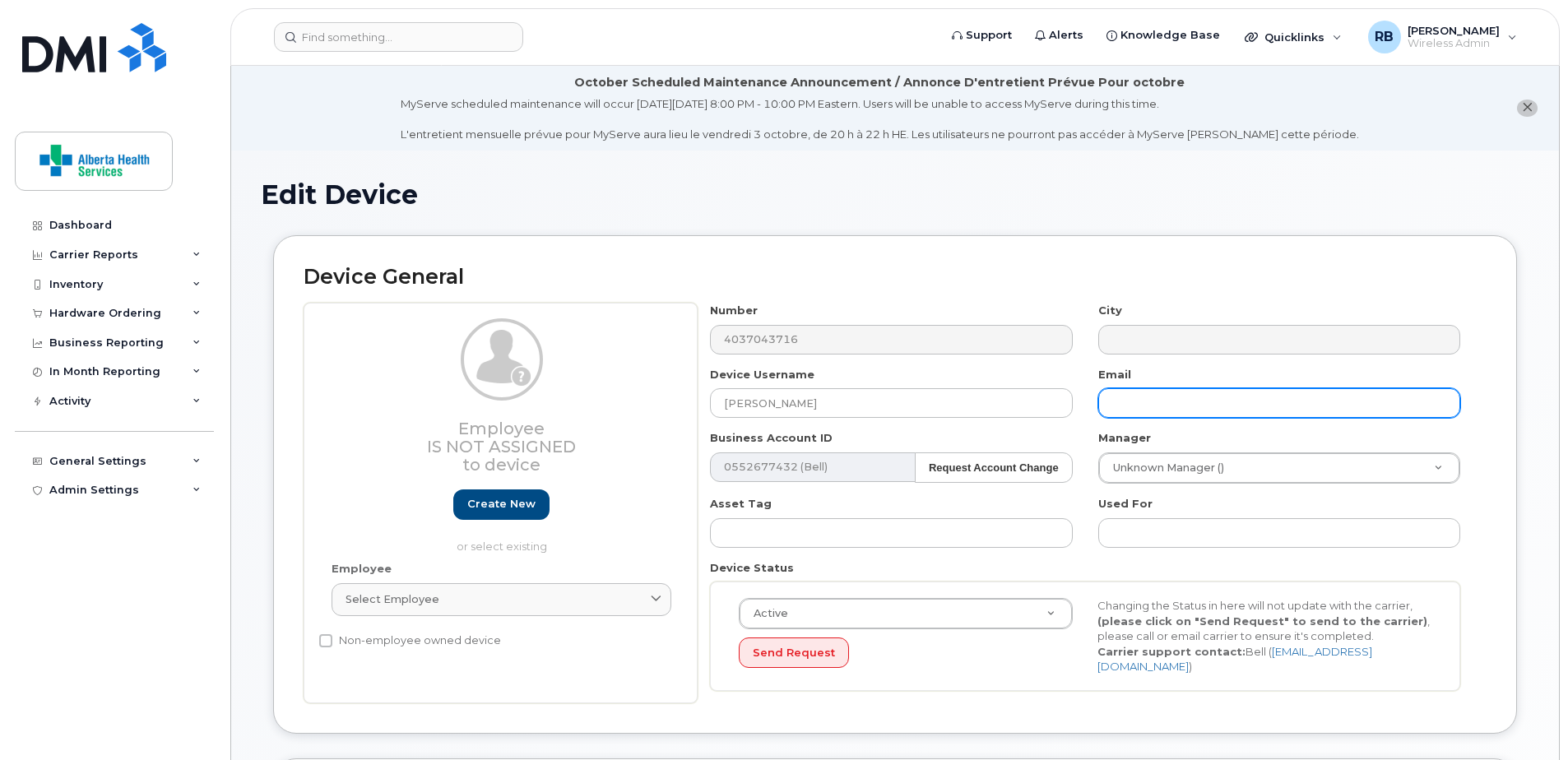
click at [1195, 400] on input "text" at bounding box center [1279, 403] width 362 height 30
paste input "Shawn.Wohlgemuth@albertahealthservices.ca"
type input "Shawn.Wohlgemuth@albertahealthservices.ca"
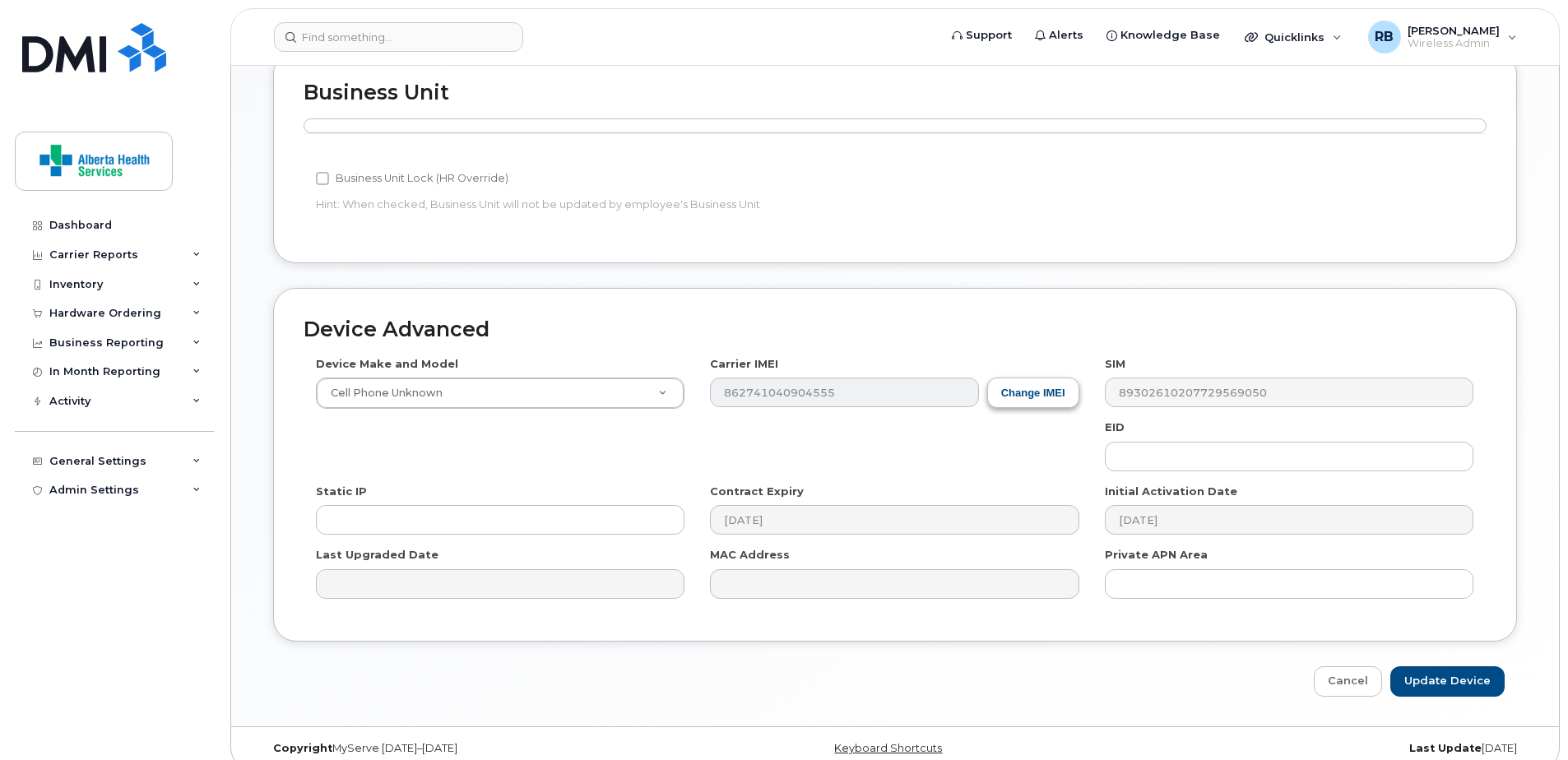
scroll to position [720, 0]
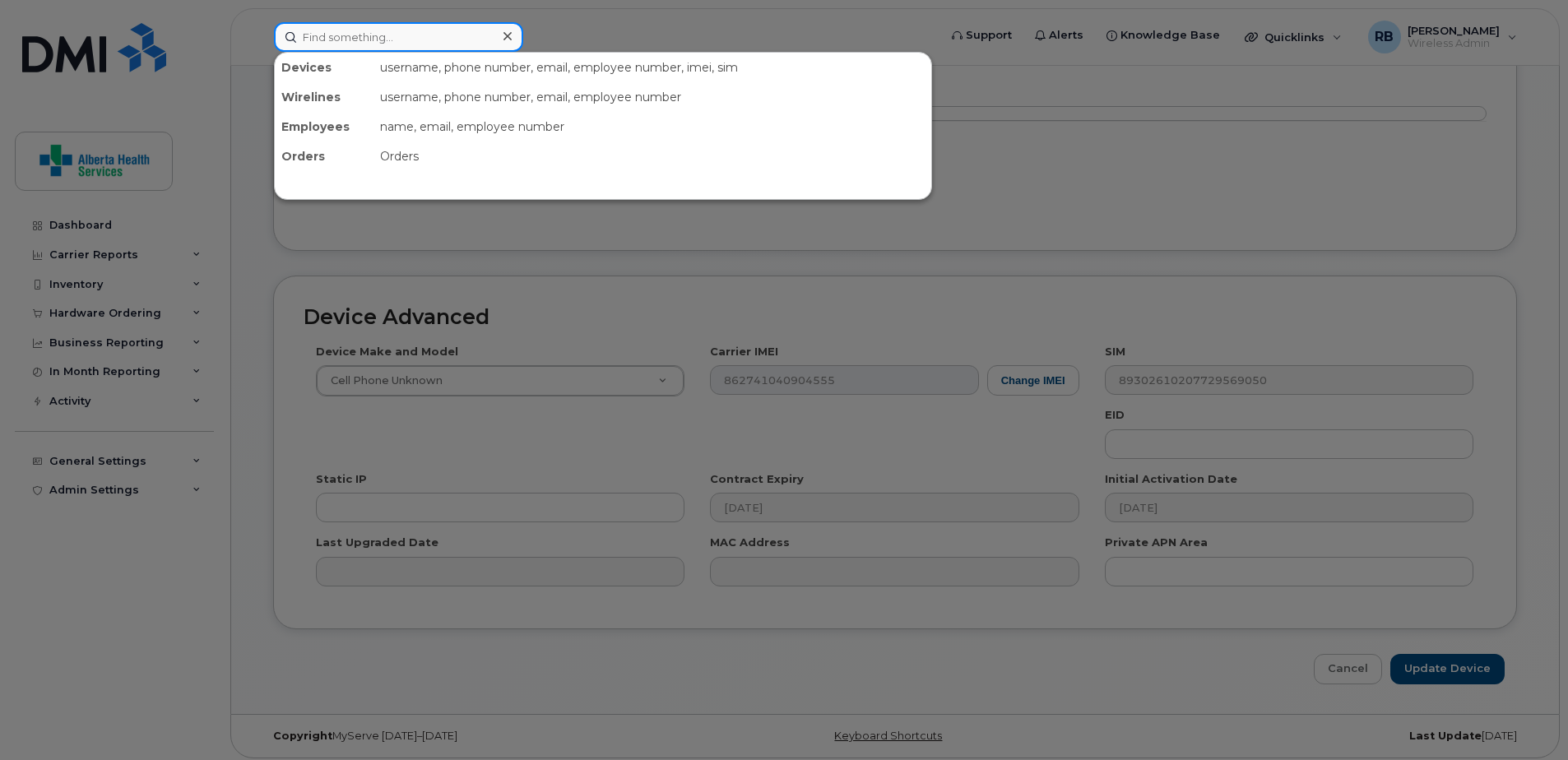
click at [426, 46] on input at bounding box center [399, 37] width 249 height 30
paste input "587-224-1017"
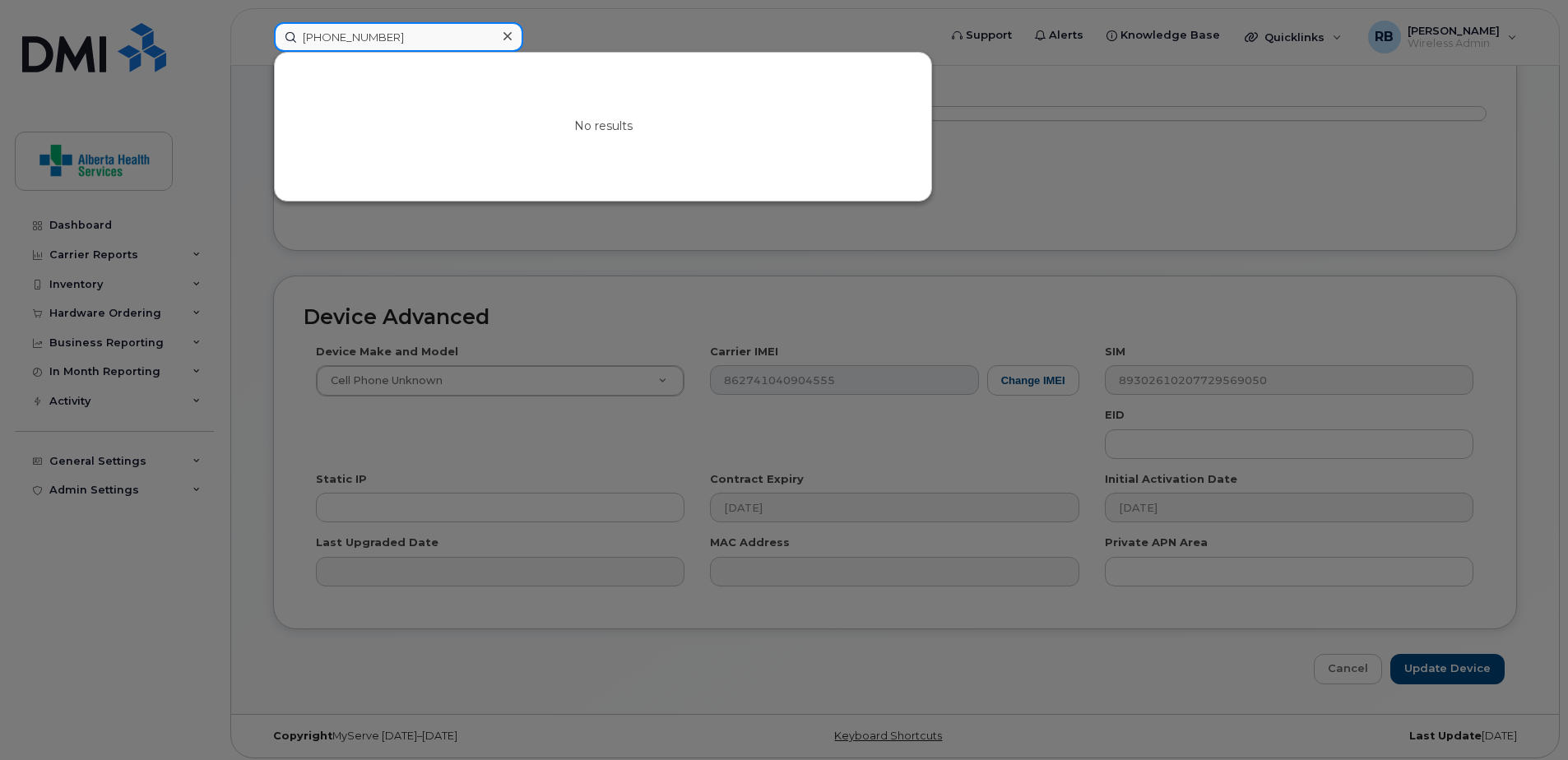
drag, startPoint x: 435, startPoint y: 40, endPoint x: 46, endPoint y: 29, distance: 389.2
click at [261, 29] on div "587-224-1017 No results" at bounding box center [601, 37] width 680 height 30
paste input "341-3164"
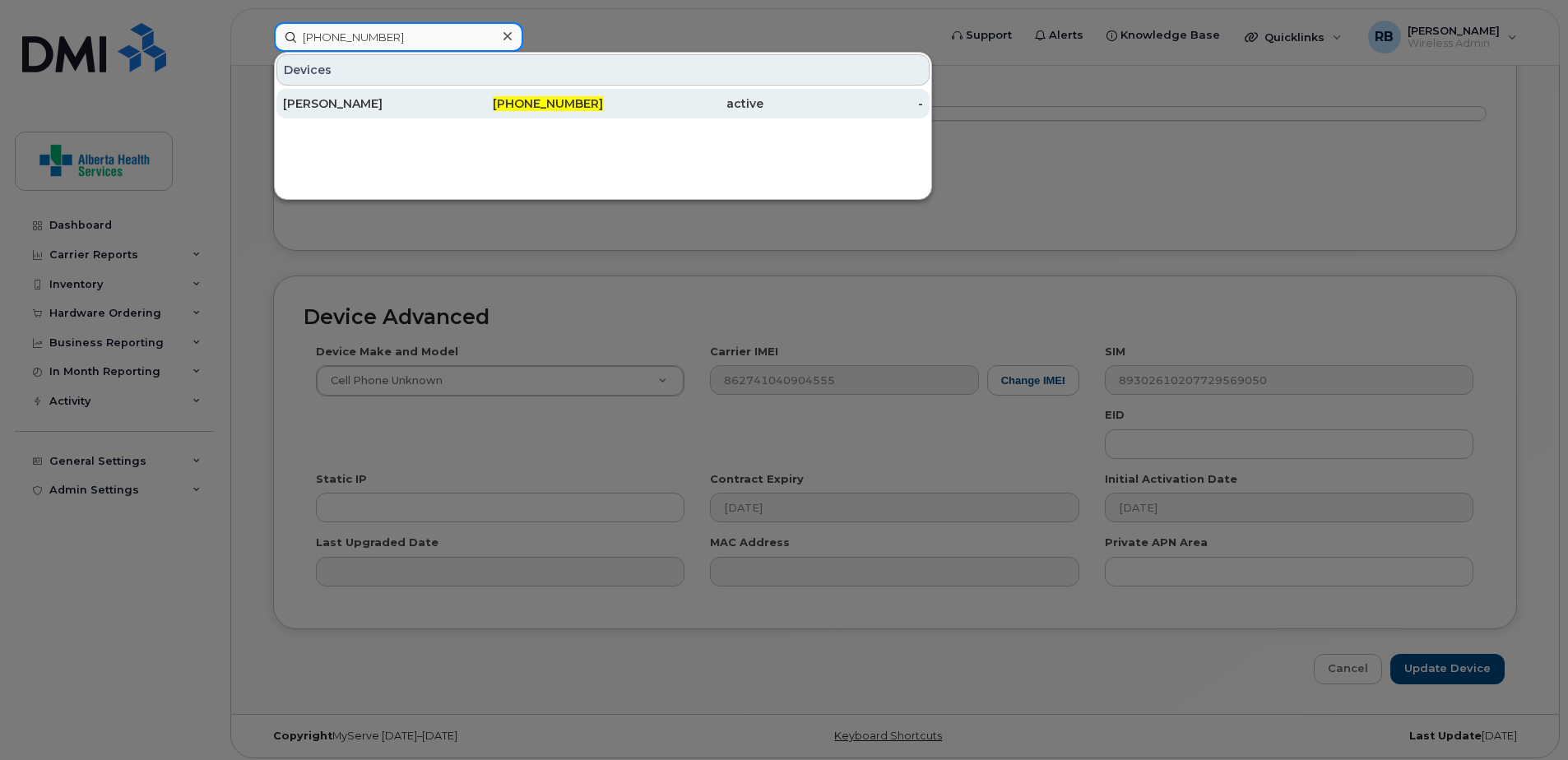
type input "587-341-3164"
drag, startPoint x: 456, startPoint y: 111, endPoint x: 435, endPoint y: 100, distance: 23.7
click at [456, 111] on div "587-341-3164" at bounding box center [523, 104] width 161 height 30
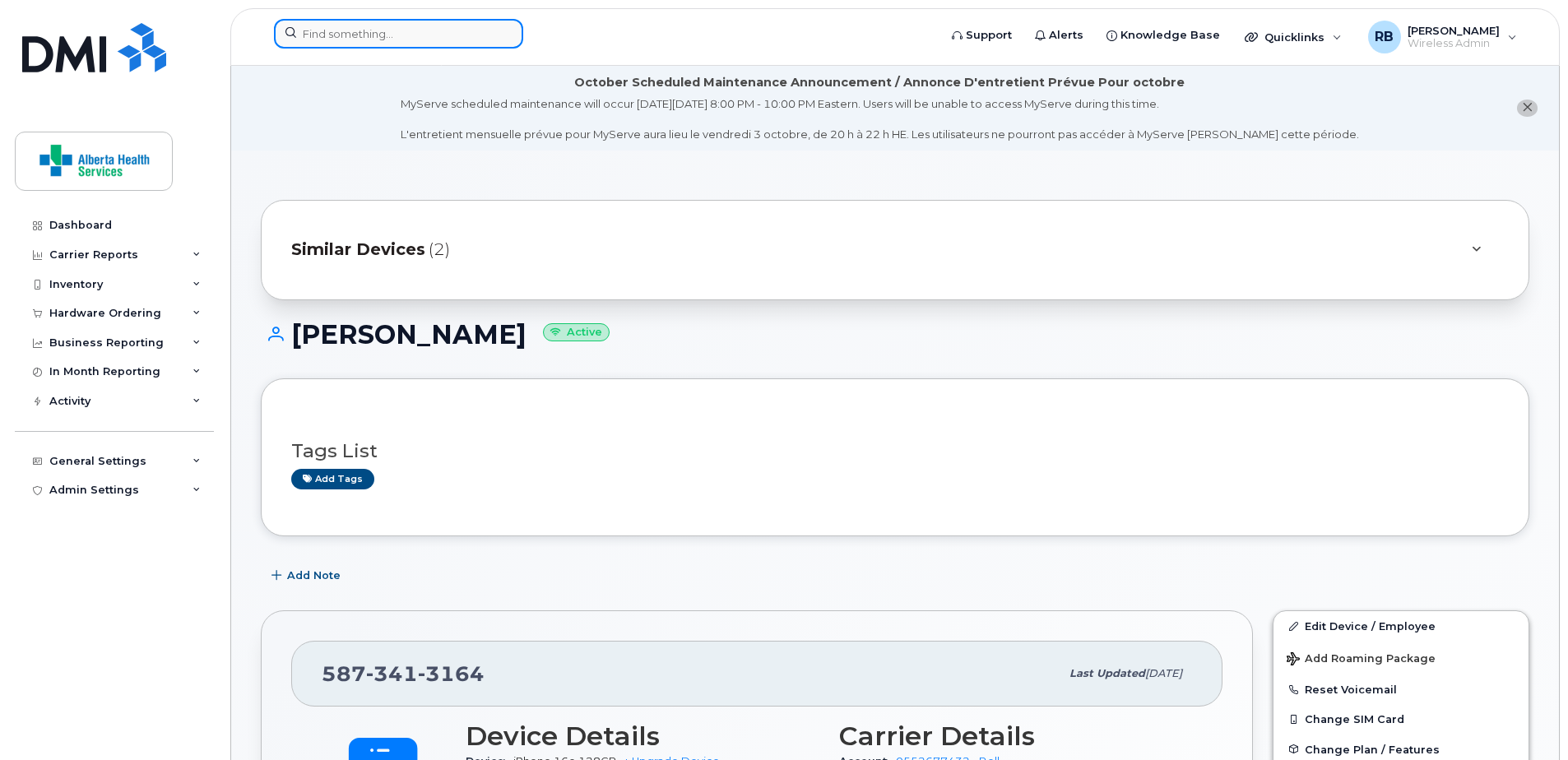
click at [369, 32] on input at bounding box center [399, 34] width 249 height 30
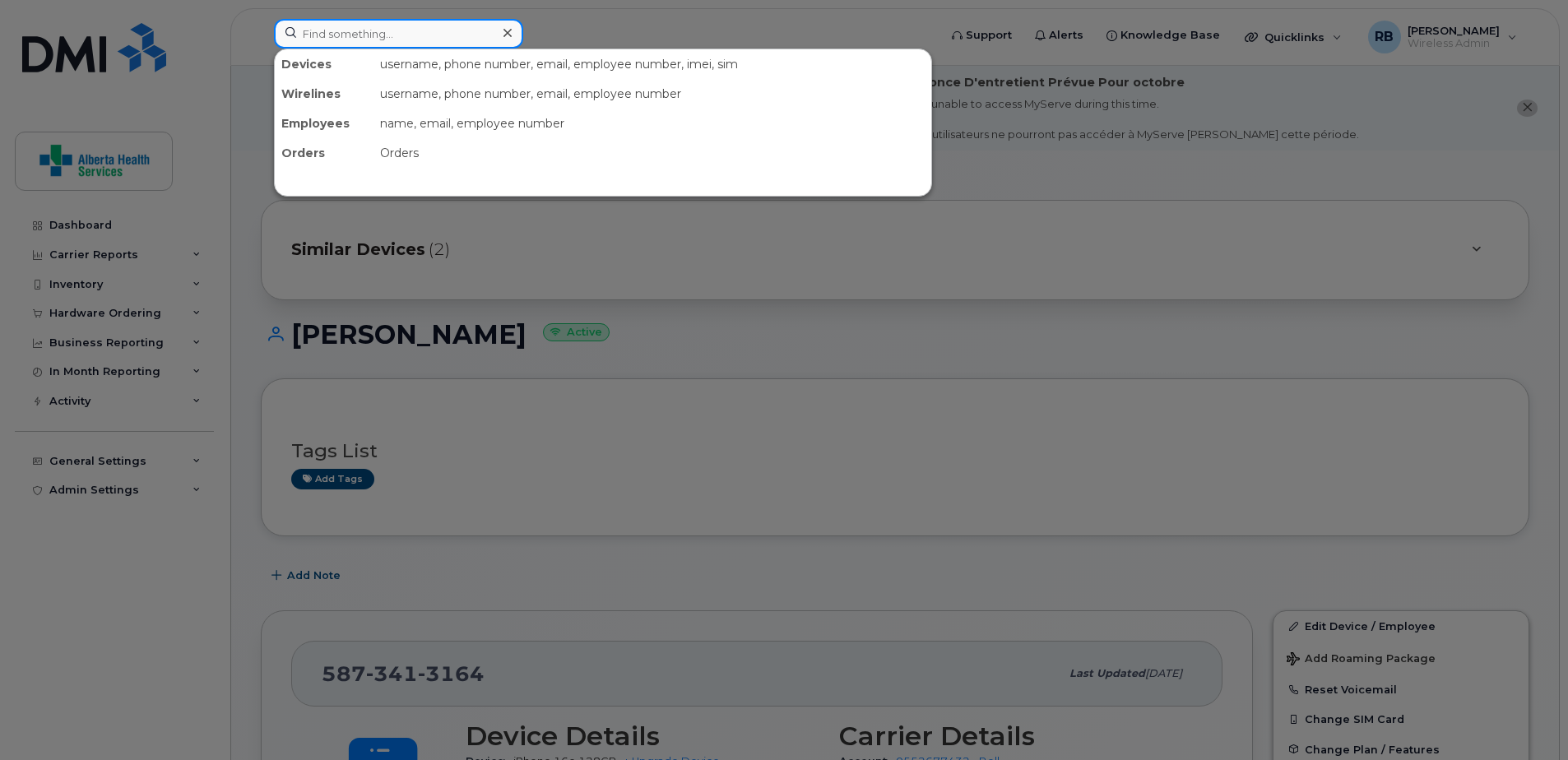
paste input "[PERSON_NAME]"
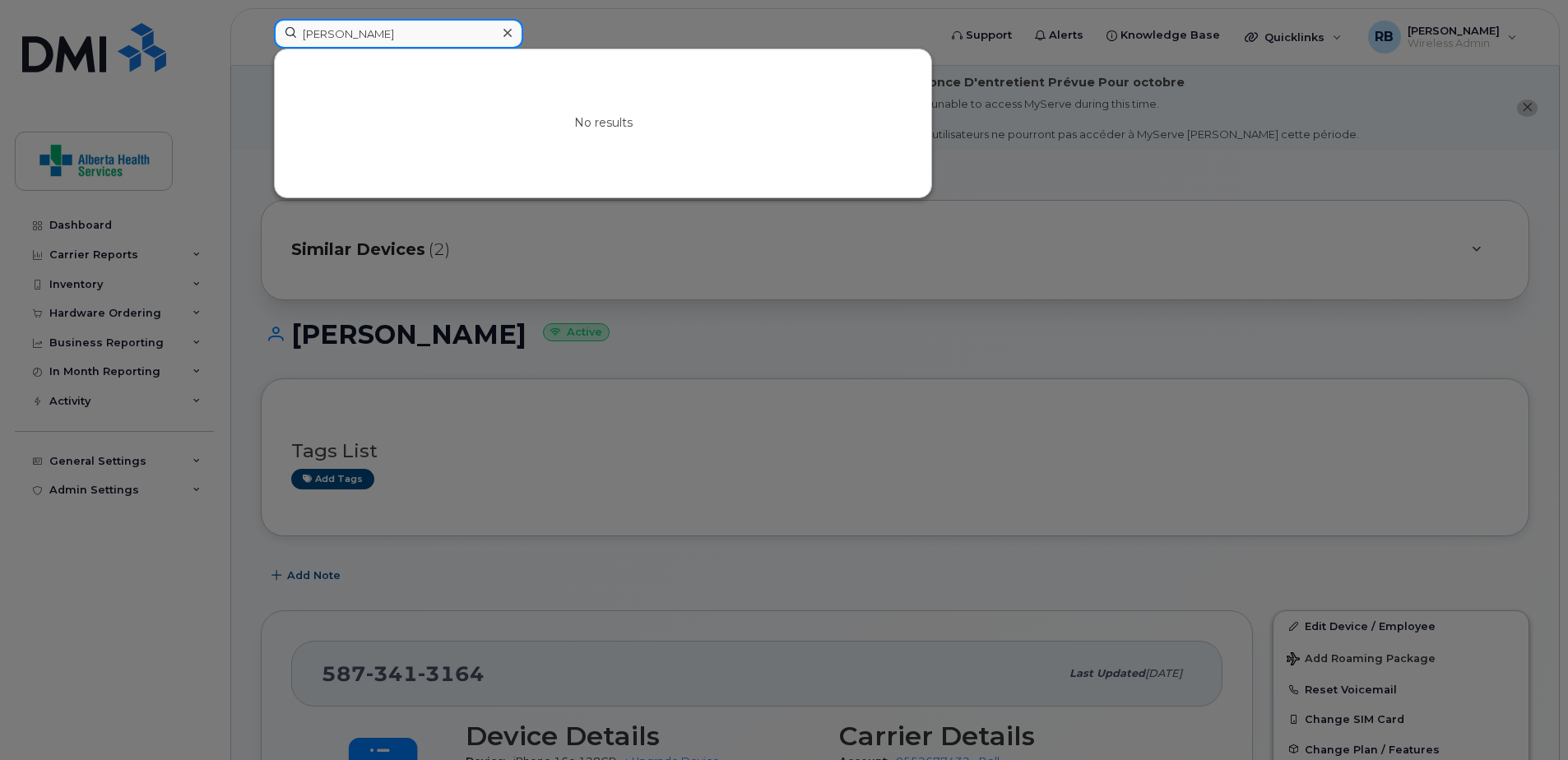
drag, startPoint x: 399, startPoint y: 34, endPoint x: 128, endPoint y: 26, distance: 271.1
click at [261, 26] on div "Shahiza Jiwa No results" at bounding box center [601, 37] width 680 height 36
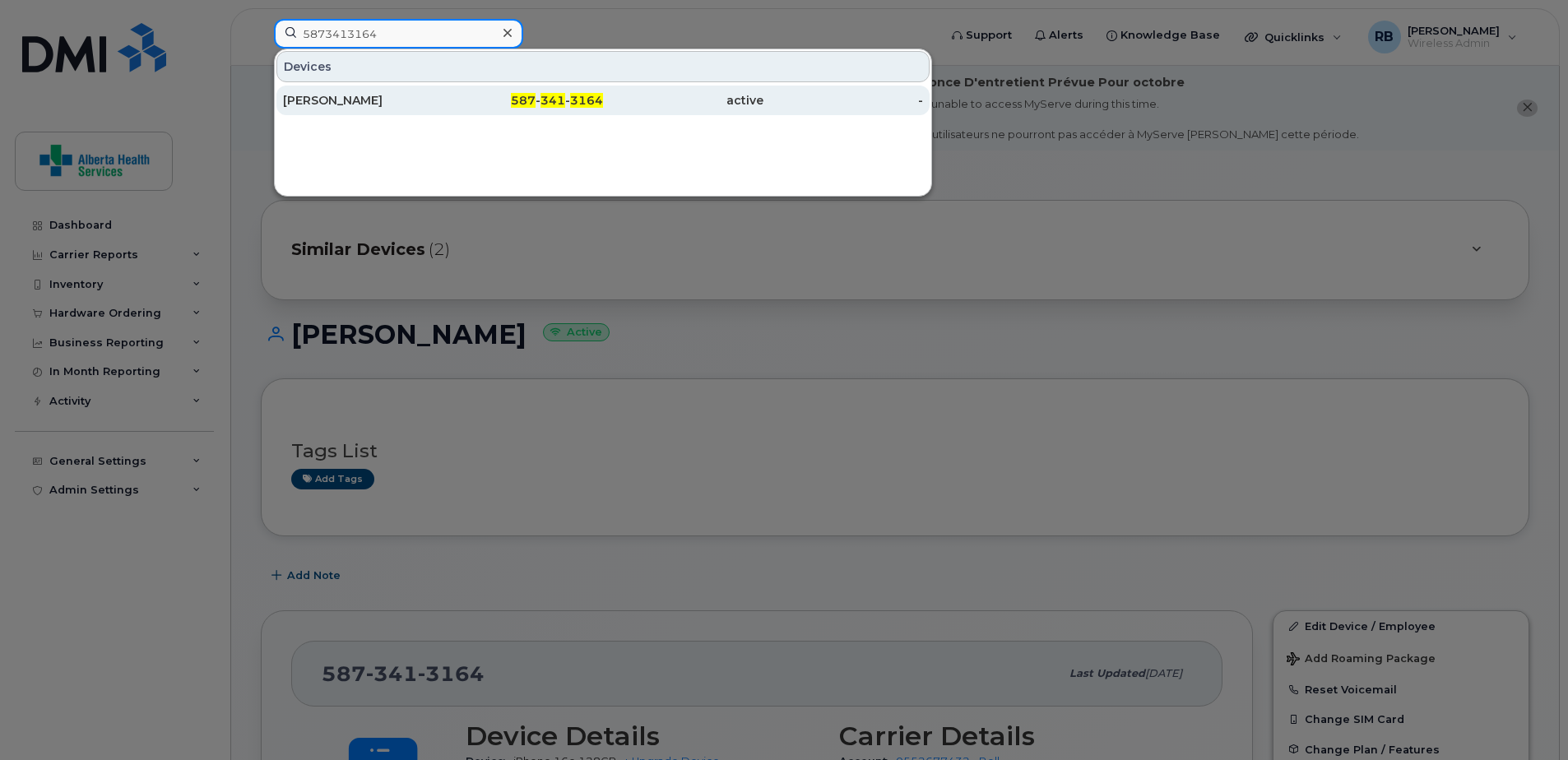
type input "5873413164"
click at [357, 92] on div "[PERSON_NAME]" at bounding box center [363, 100] width 161 height 30
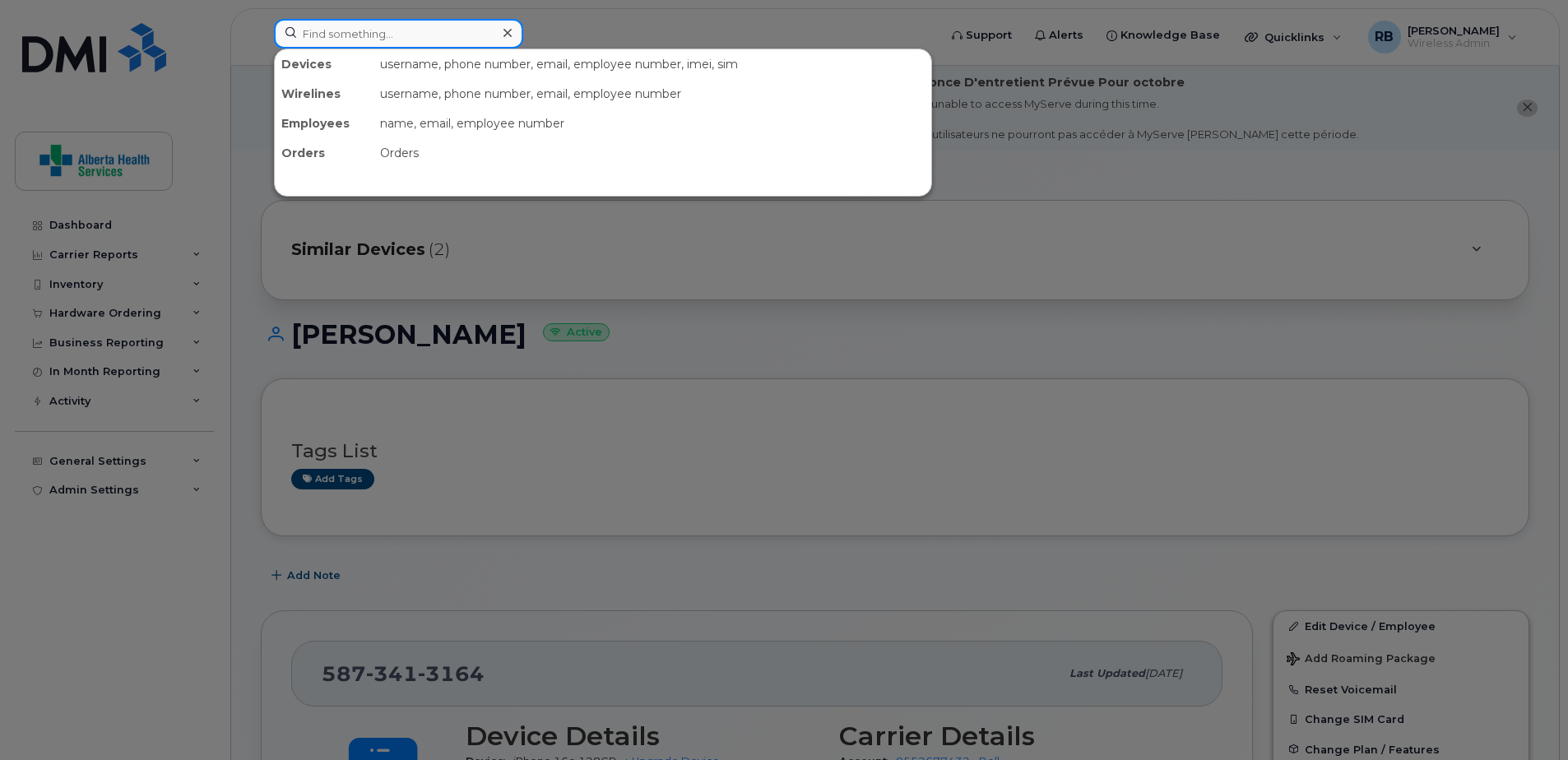
click at [383, 32] on input at bounding box center [399, 34] width 249 height 30
paste input "403-478-3814"
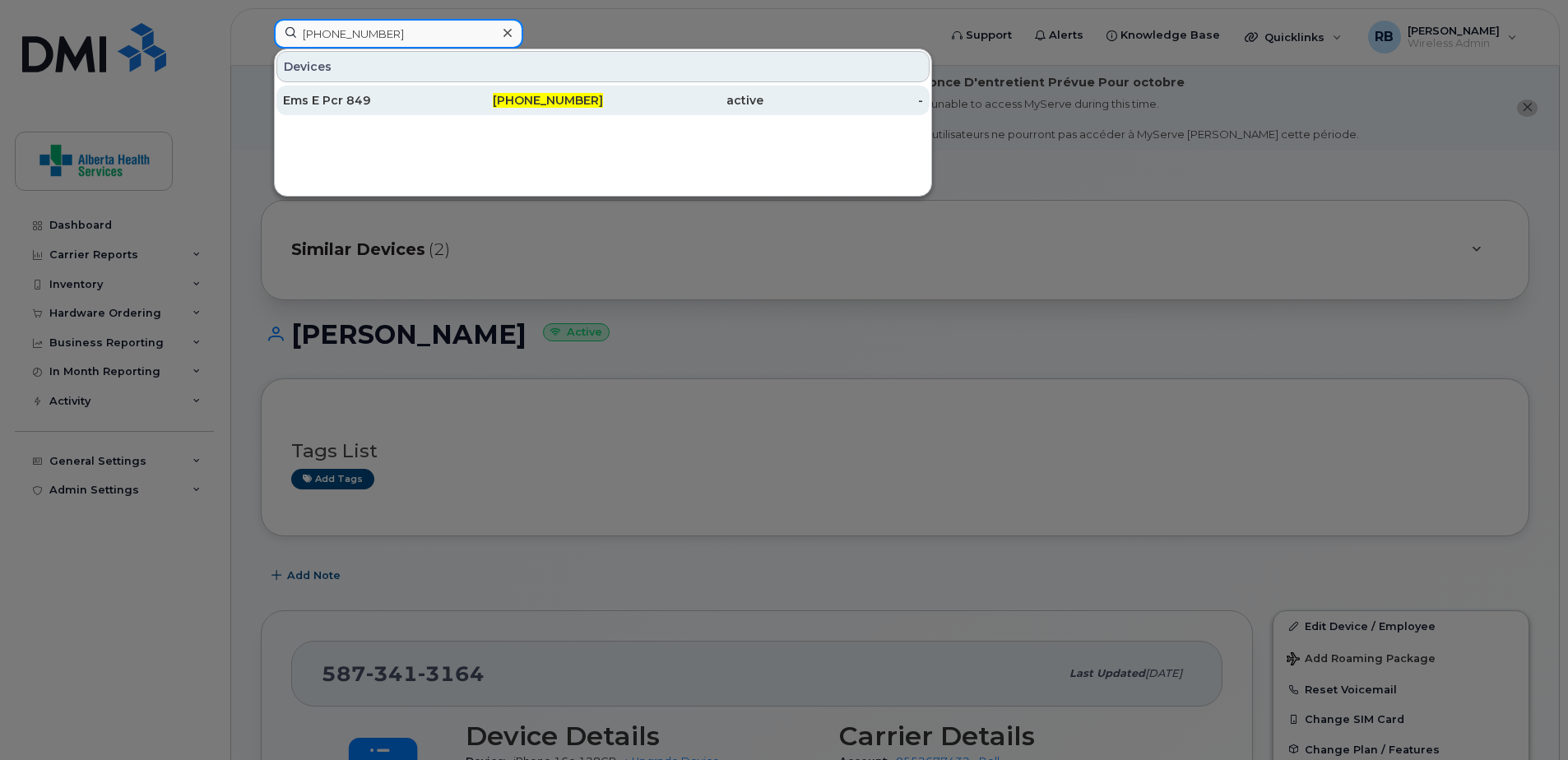
type input "403-478-3814"
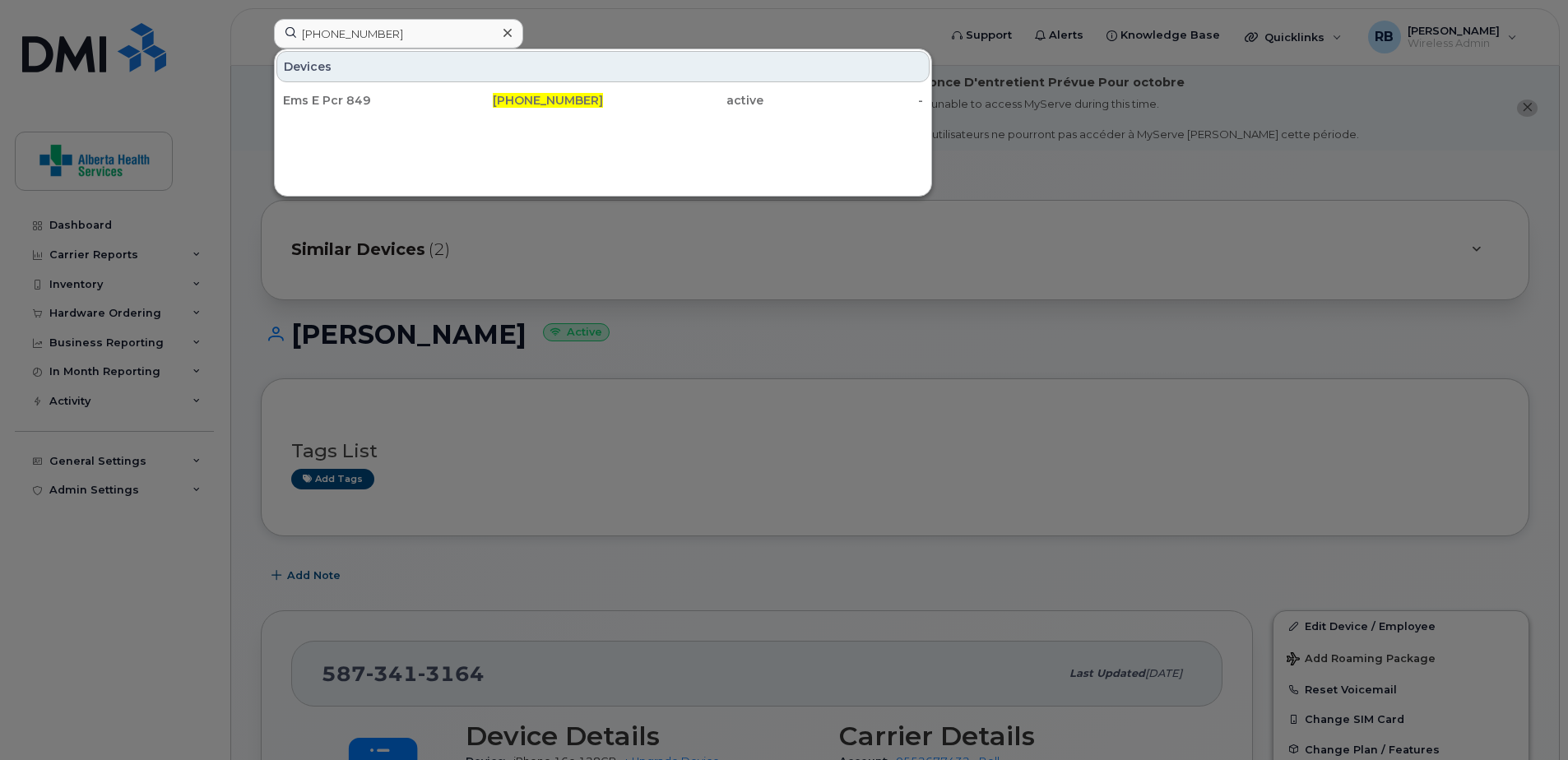
drag, startPoint x: 492, startPoint y: 100, endPoint x: 27, endPoint y: 319, distance: 514.0
click at [492, 100] on div "403-478-3814" at bounding box center [523, 100] width 161 height 17
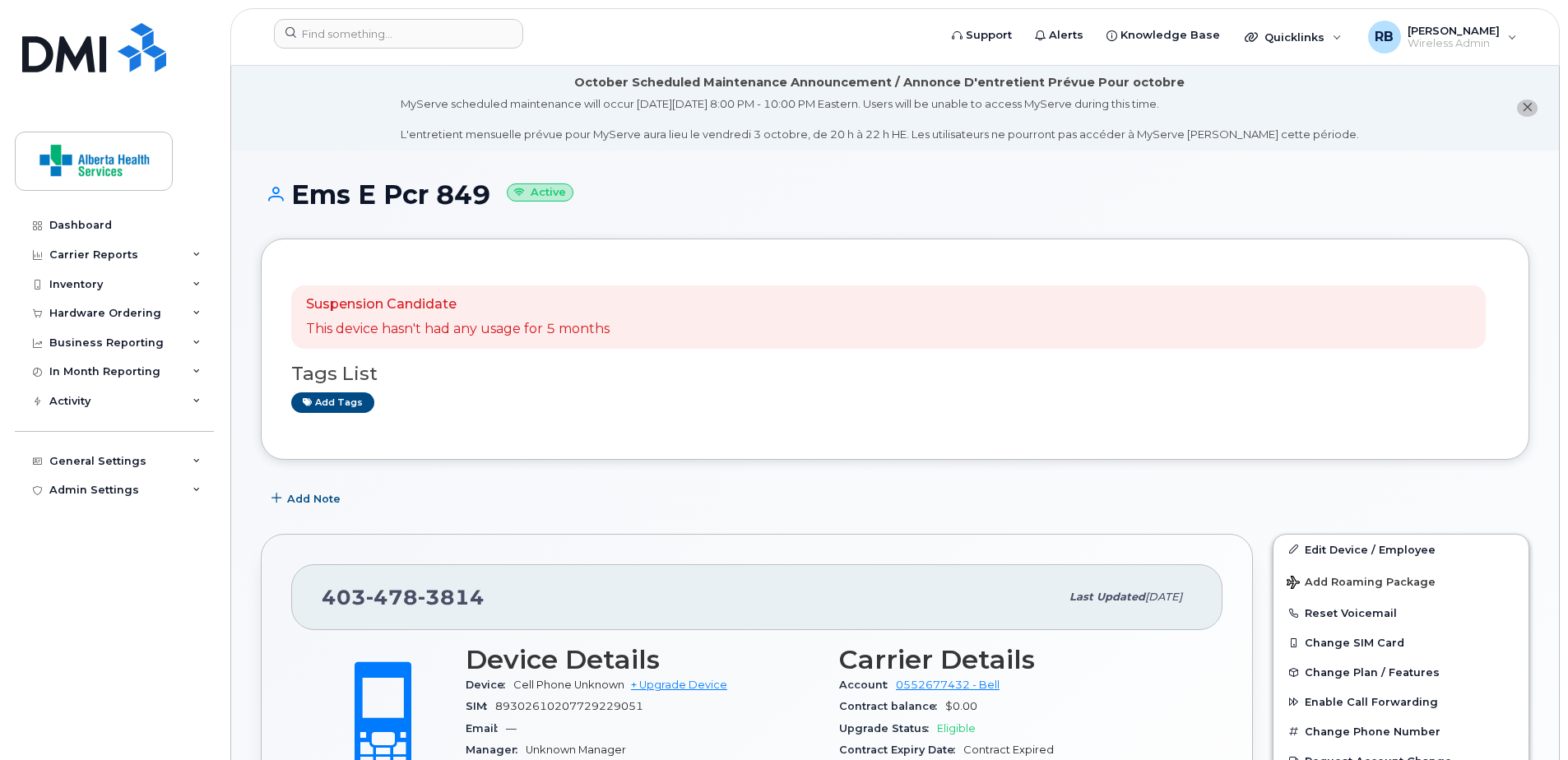
click at [1037, 390] on div "Tags List Add tags" at bounding box center [895, 380] width 1208 height 63
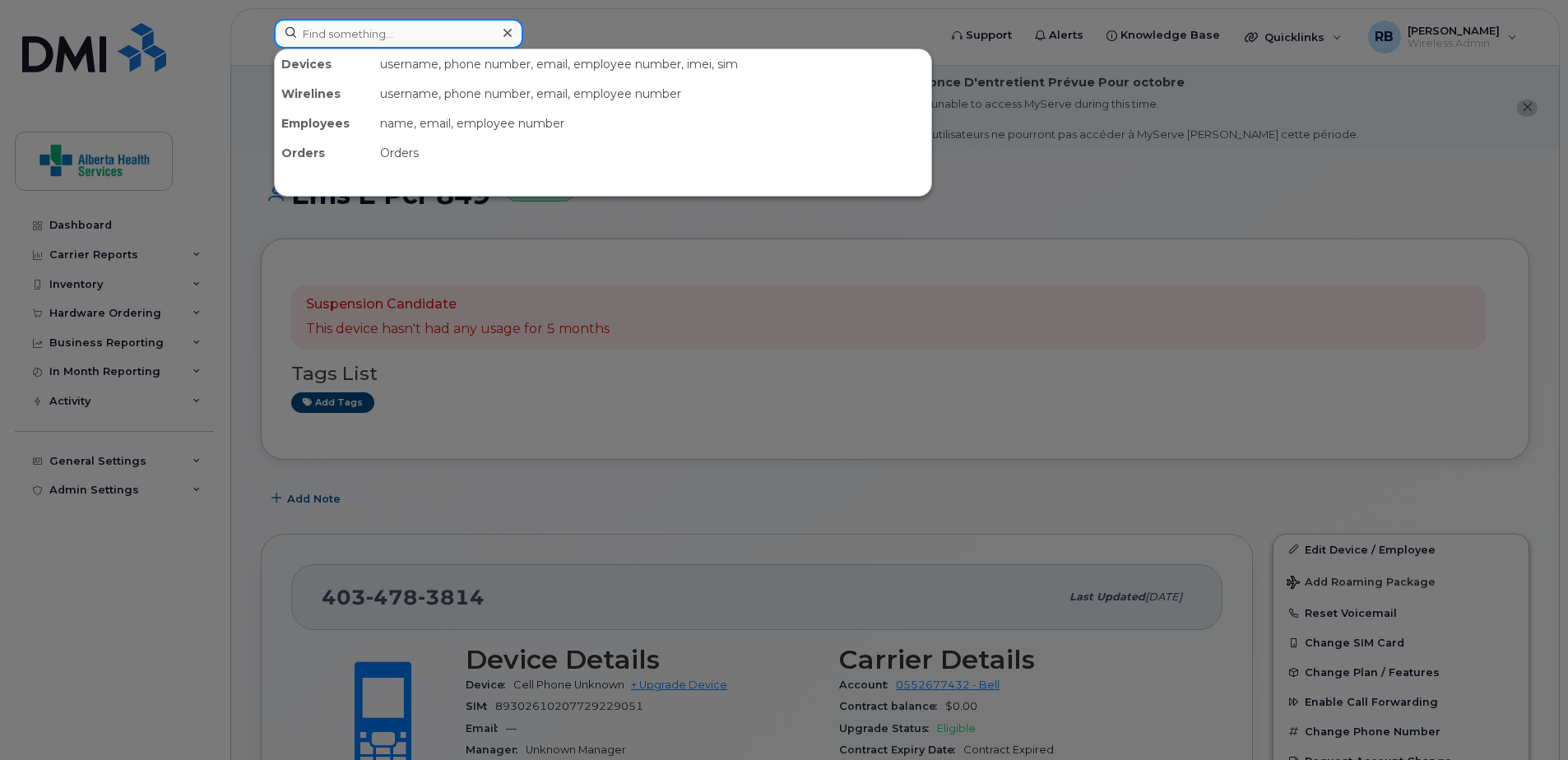
click at [356, 40] on input at bounding box center [399, 34] width 249 height 30
paste input "[PHONE_NUMBER]"
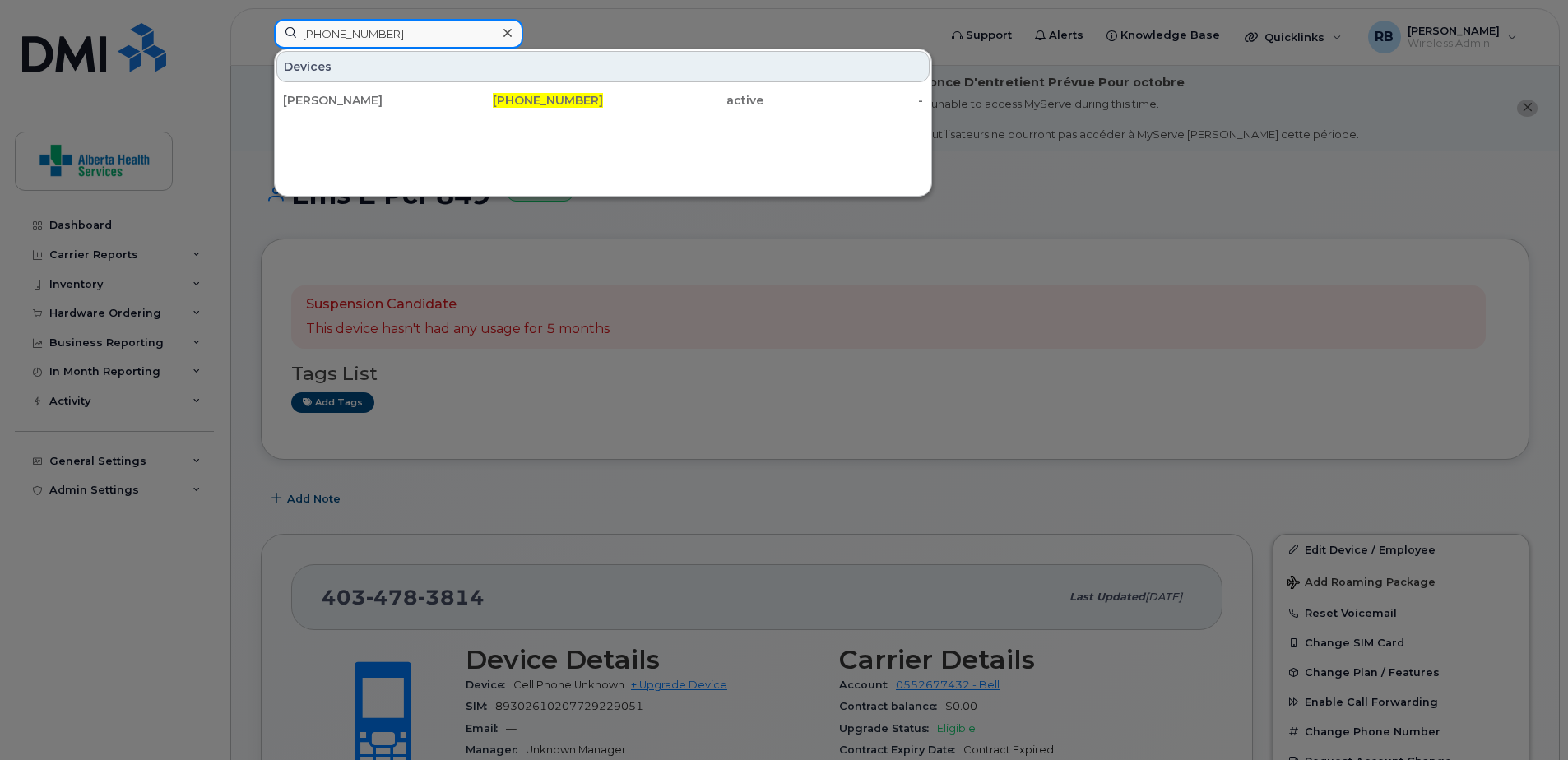
drag, startPoint x: 405, startPoint y: 47, endPoint x: 233, endPoint y: 23, distance: 173.7
click at [261, 24] on div "[PHONE_NUMBER] [PERSON_NAME] [PHONE_NUMBER] active -" at bounding box center [601, 37] width 680 height 36
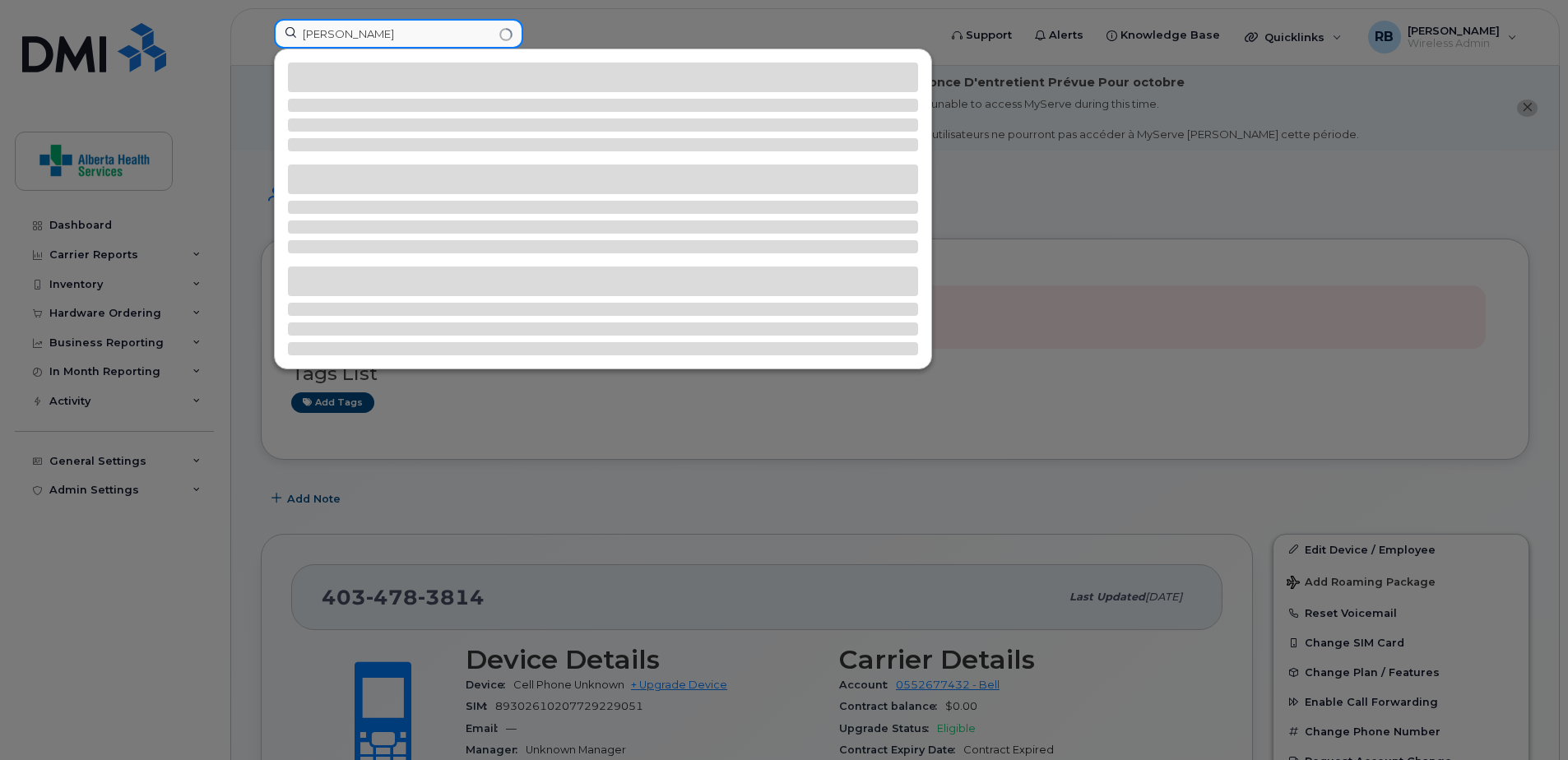
type input "[PERSON_NAME]"
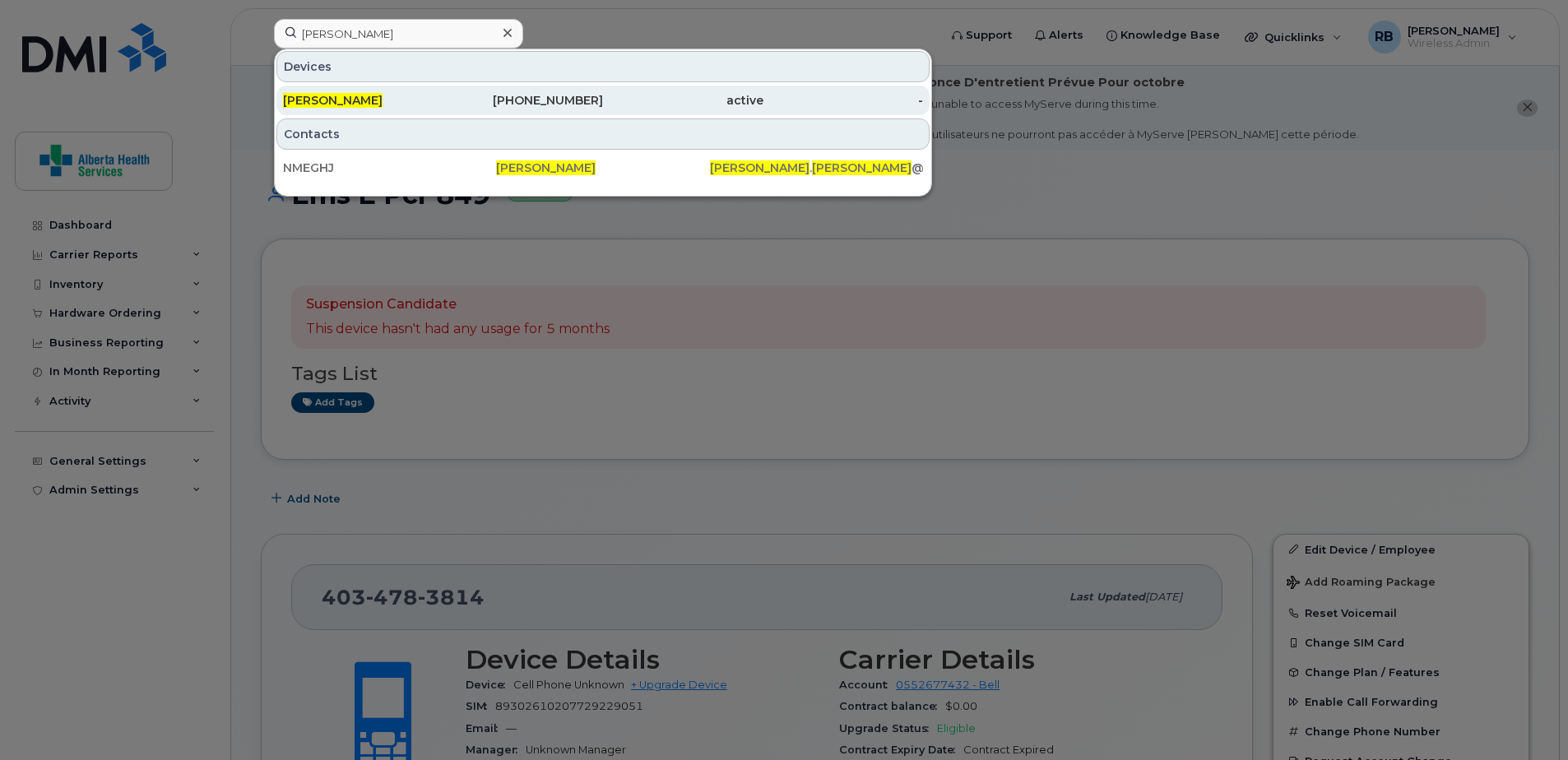
click at [819, 100] on div "-" at bounding box center [844, 100] width 161 height 17
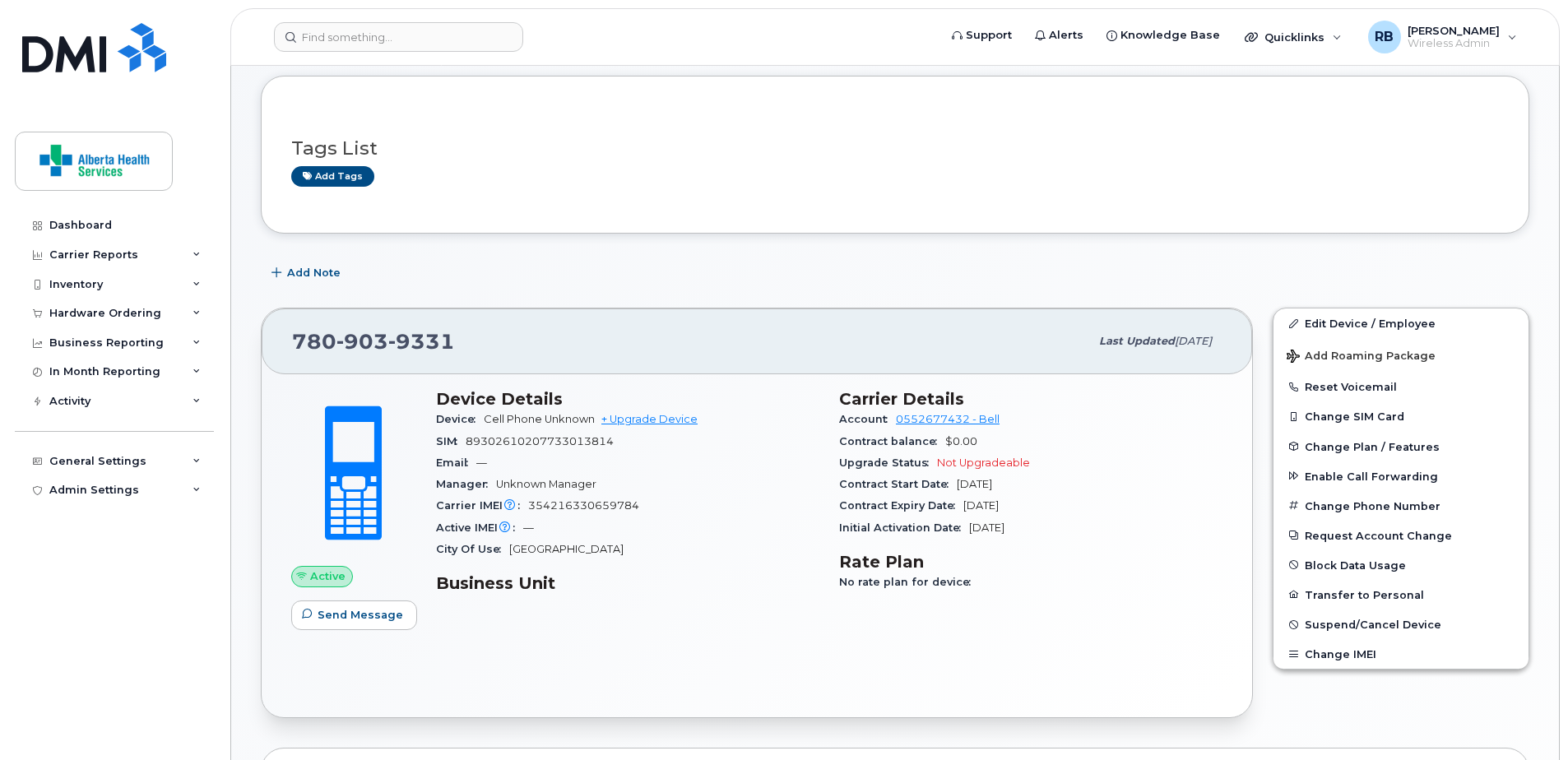
scroll to position [164, 0]
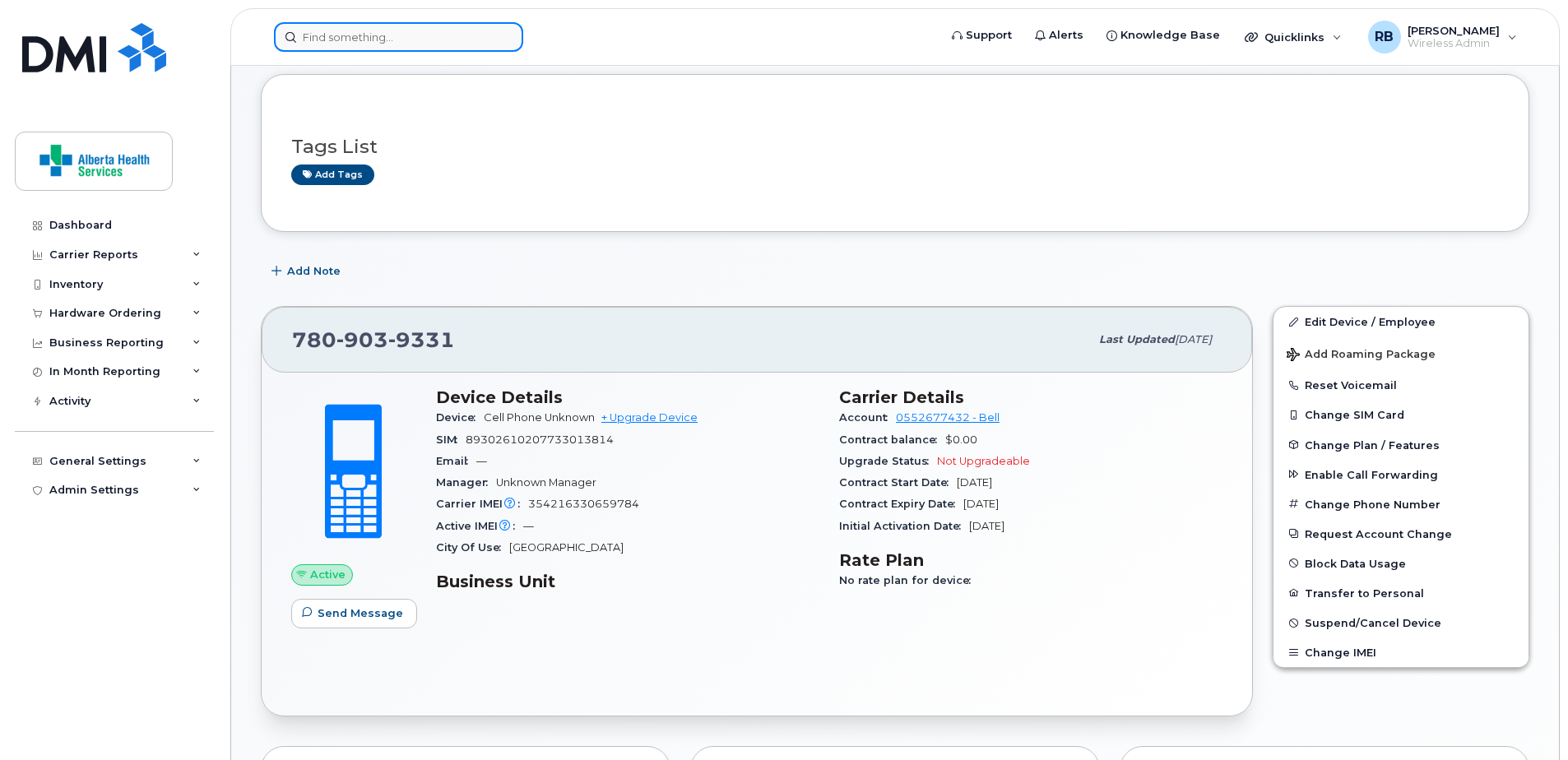
click at [382, 26] on input at bounding box center [399, 37] width 249 height 30
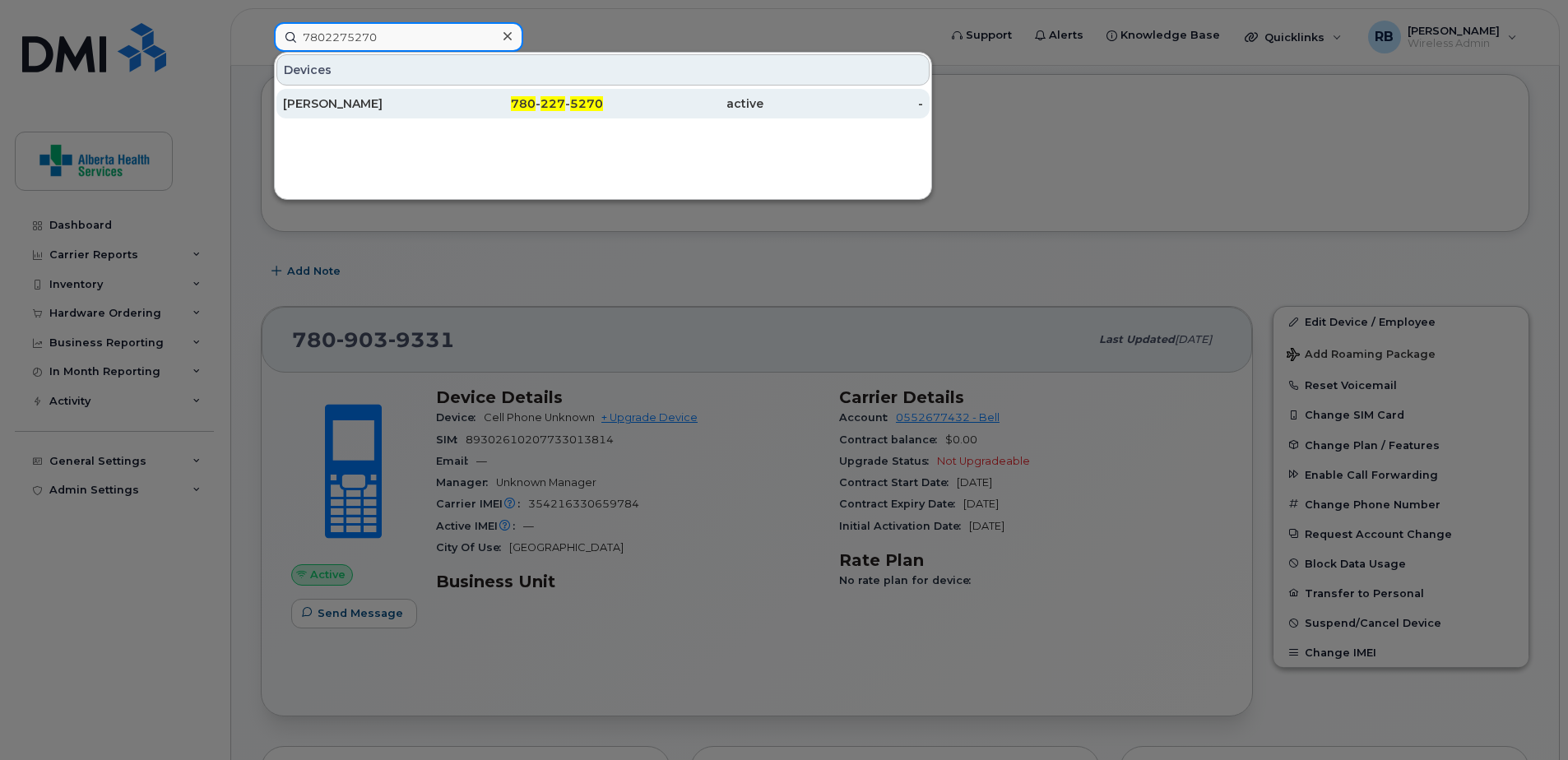
type input "7802275270"
click at [459, 104] on div "780 - 227 - 5270" at bounding box center [523, 104] width 161 height 17
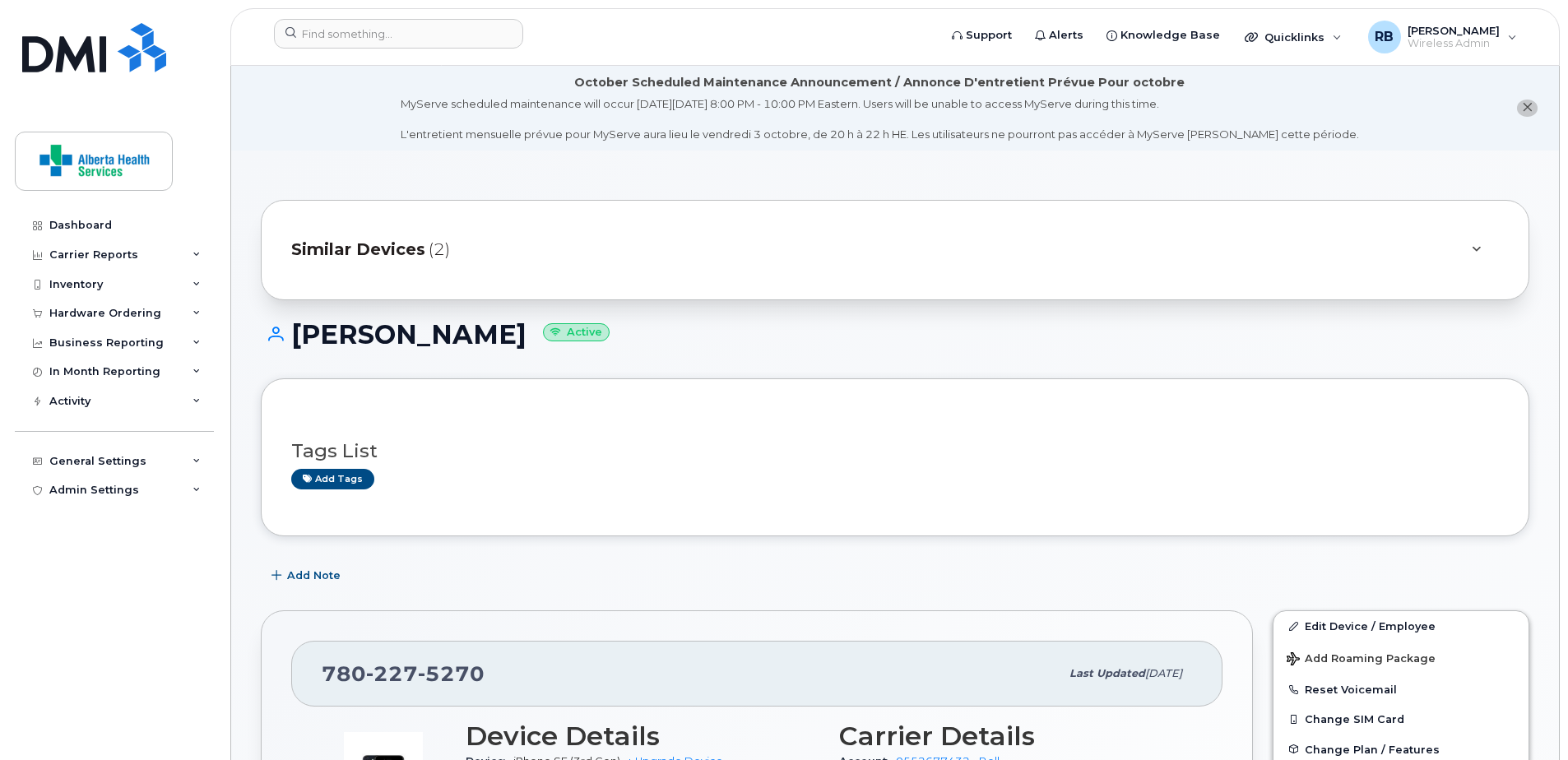
drag, startPoint x: 1207, startPoint y: 449, endPoint x: 960, endPoint y: 534, distance: 261.2
click at [1206, 449] on h3 "Tags List" at bounding box center [895, 450] width 1208 height 20
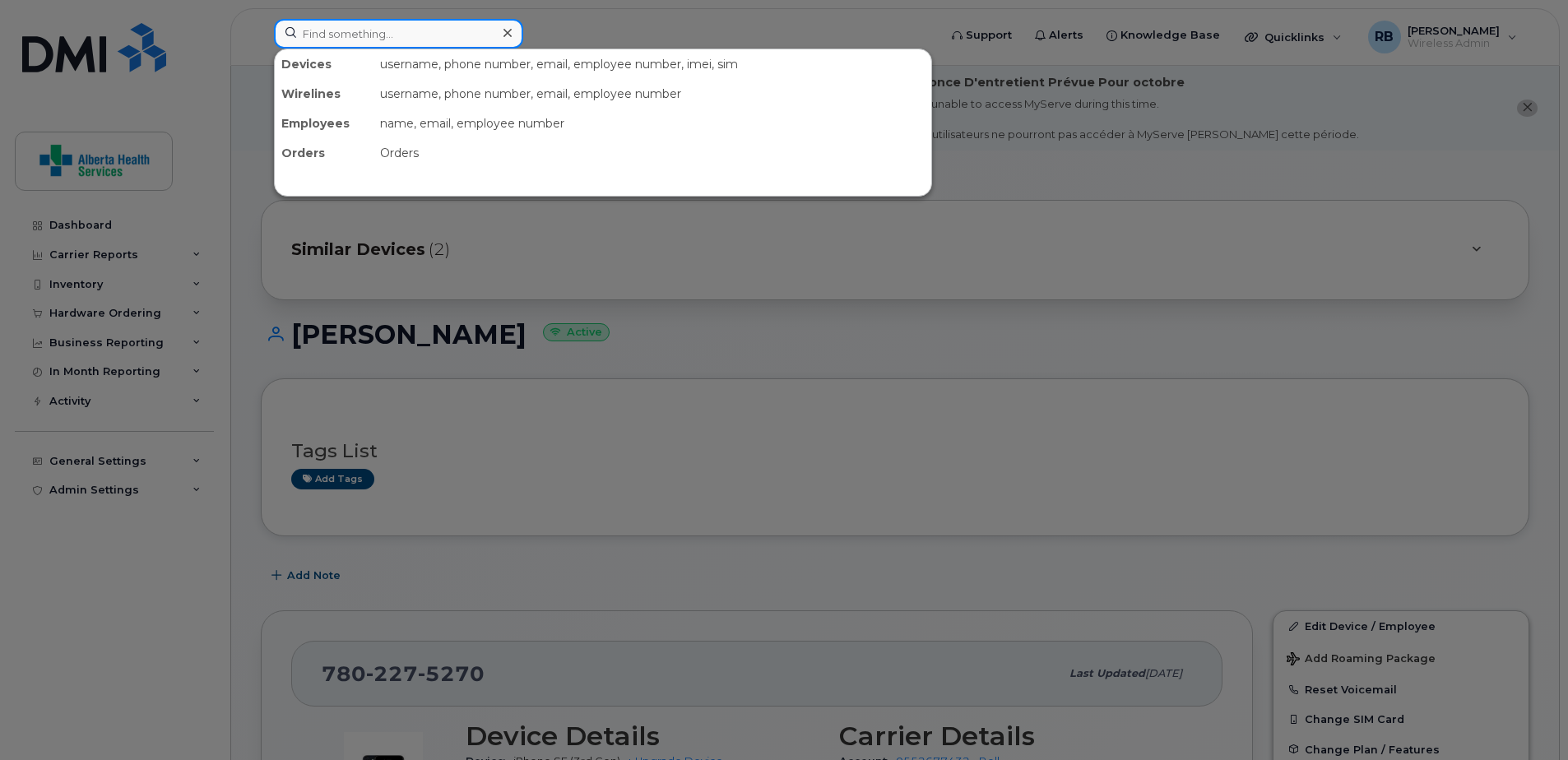
click at [343, 31] on input at bounding box center [399, 34] width 249 height 30
paste input "354216330823174"
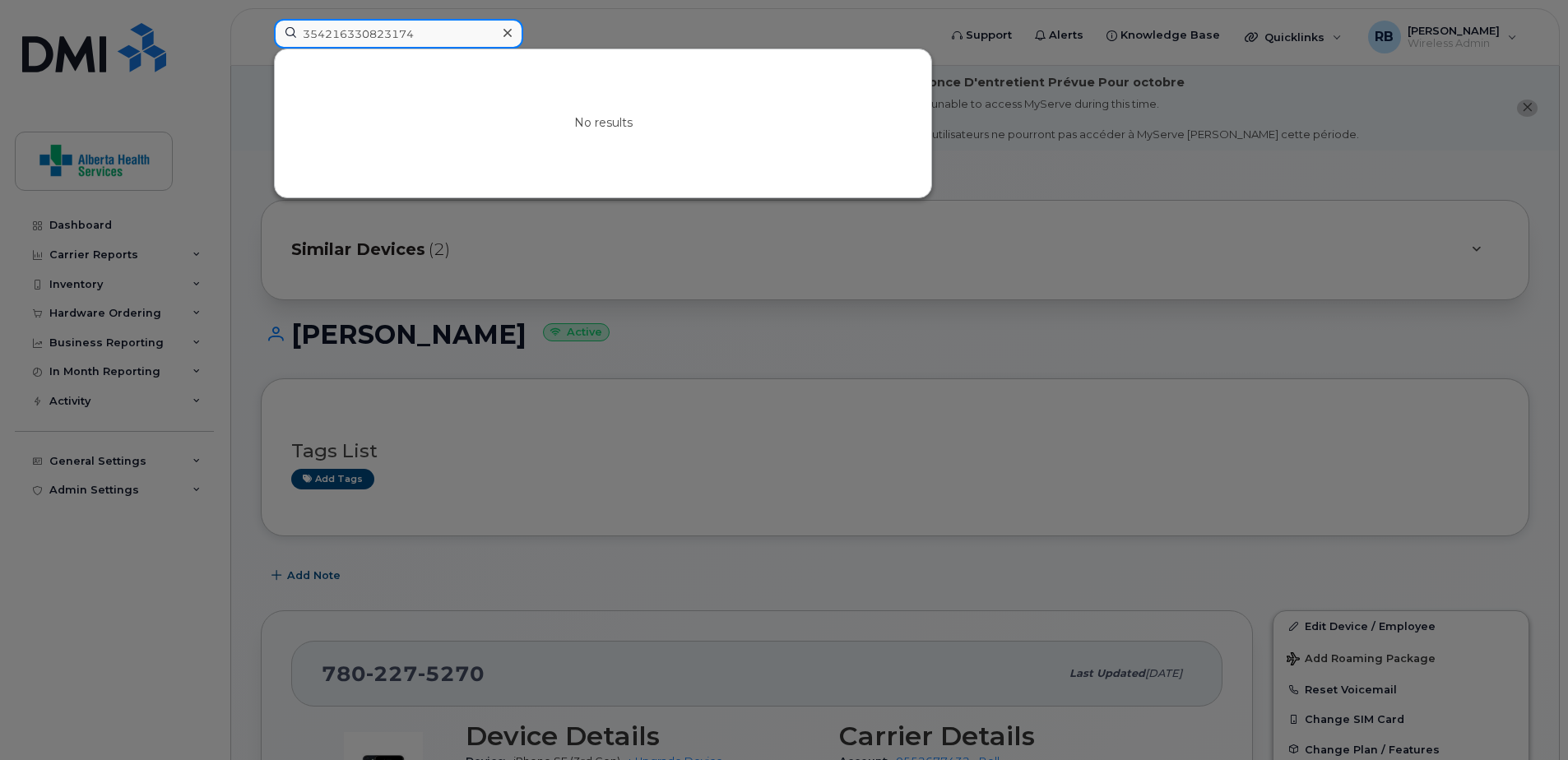
type input "354216330823174"
